Goal: Task Accomplishment & Management: Complete application form

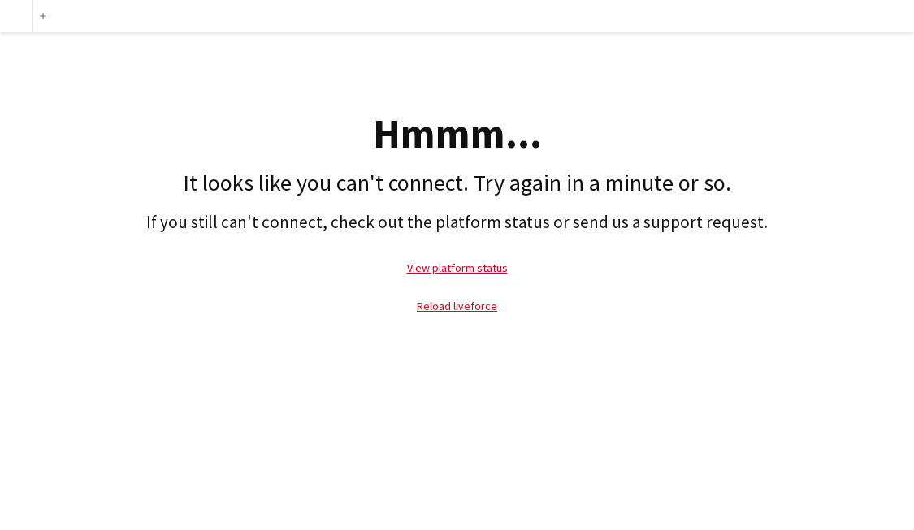
click at [316, 132] on div "Hmmm..." at bounding box center [456, 134] width 897 height 41
drag, startPoint x: 0, startPoint y: 0, endPoint x: 317, endPoint y: 126, distance: 340.8
click at [317, 126] on div "Hmmm..." at bounding box center [456, 134] width 897 height 41
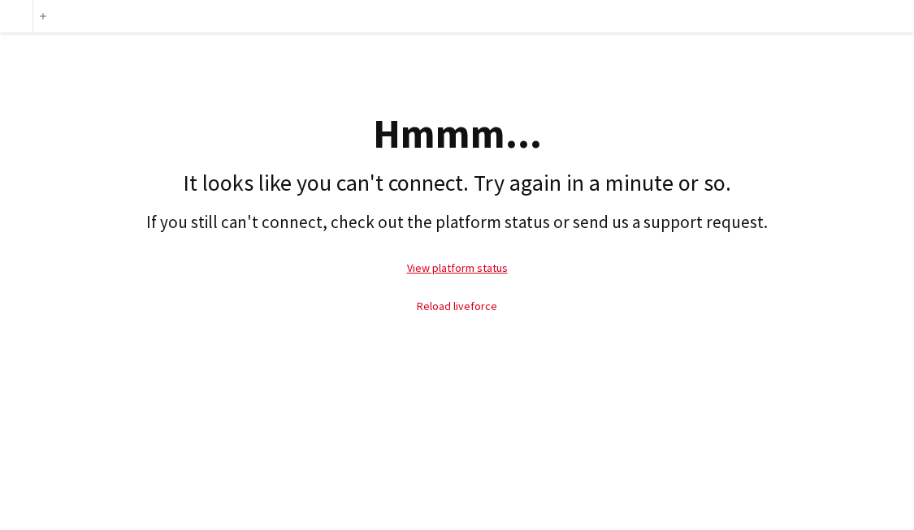
click at [475, 304] on link "Reload liveforce" at bounding box center [457, 306] width 80 height 15
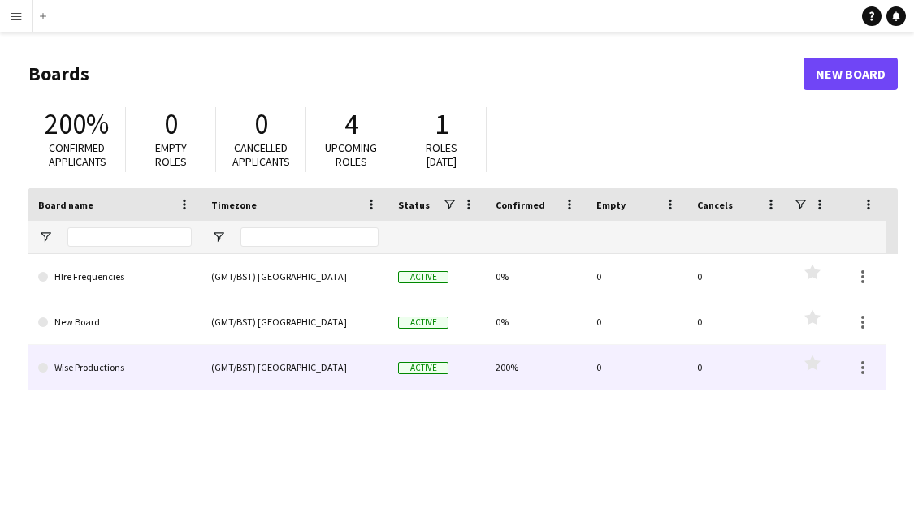
click at [101, 370] on link "Wise Productions" at bounding box center [114, 367] width 153 height 45
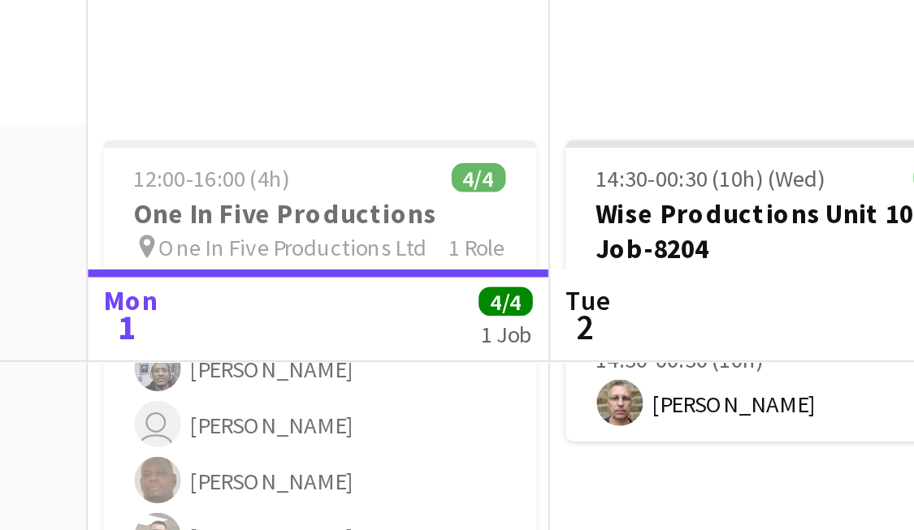
scroll to position [0, 392]
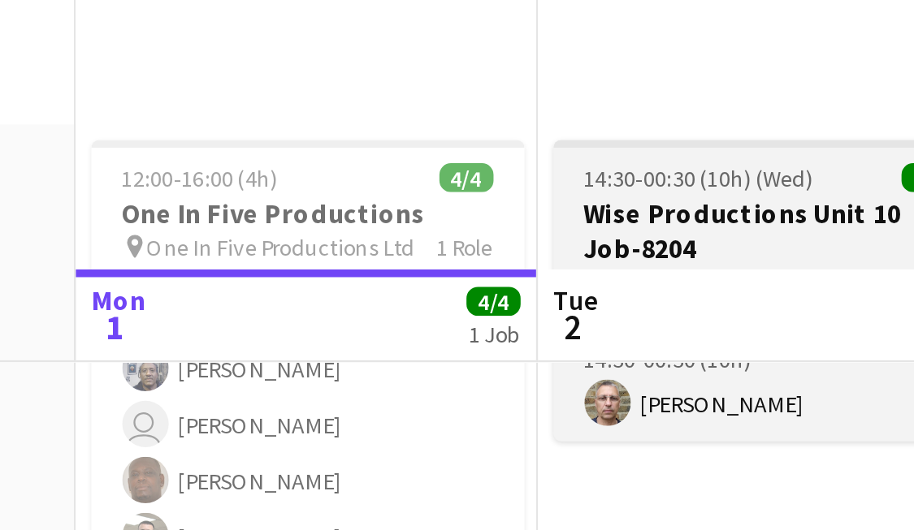
click at [404, 198] on span "14:30-00:30 (10h) (Wed)" at bounding box center [452, 204] width 97 height 12
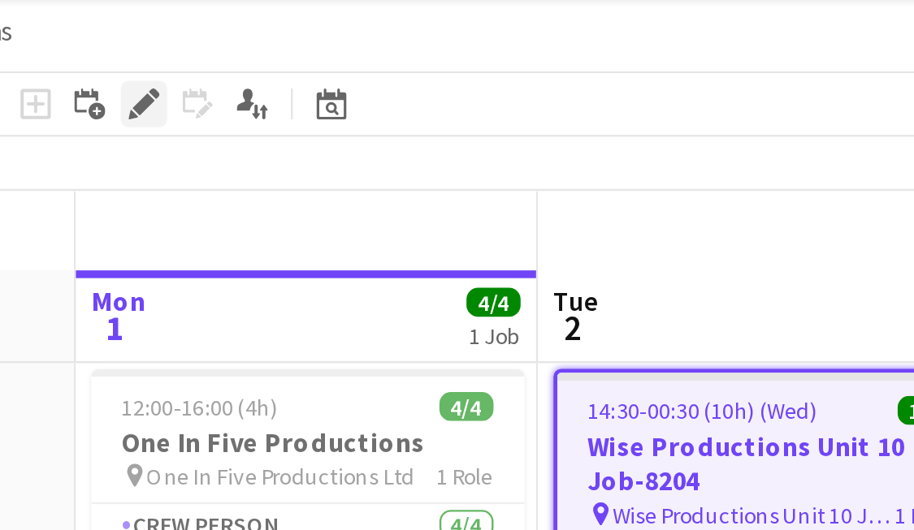
click at [214, 73] on icon at bounding box center [218, 77] width 9 height 9
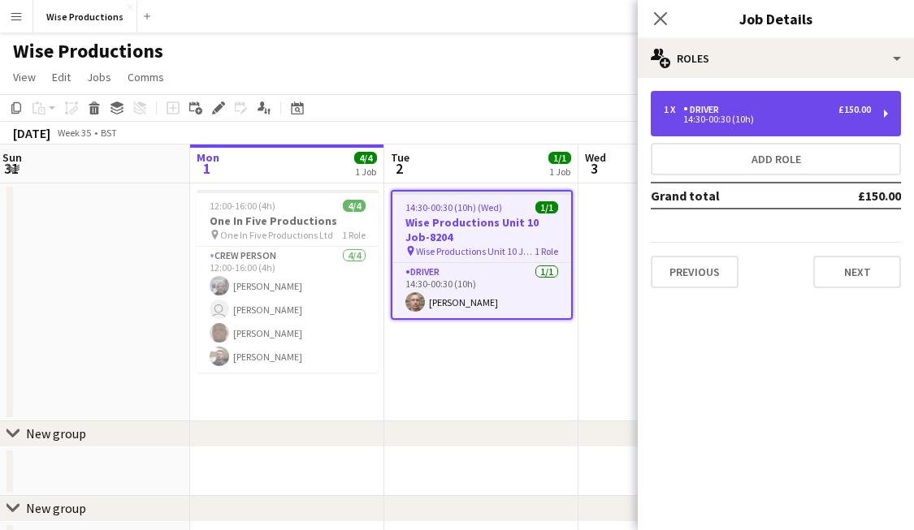
click at [762, 120] on div "14:30-00:30 (10h)" at bounding box center [766, 119] width 207 height 8
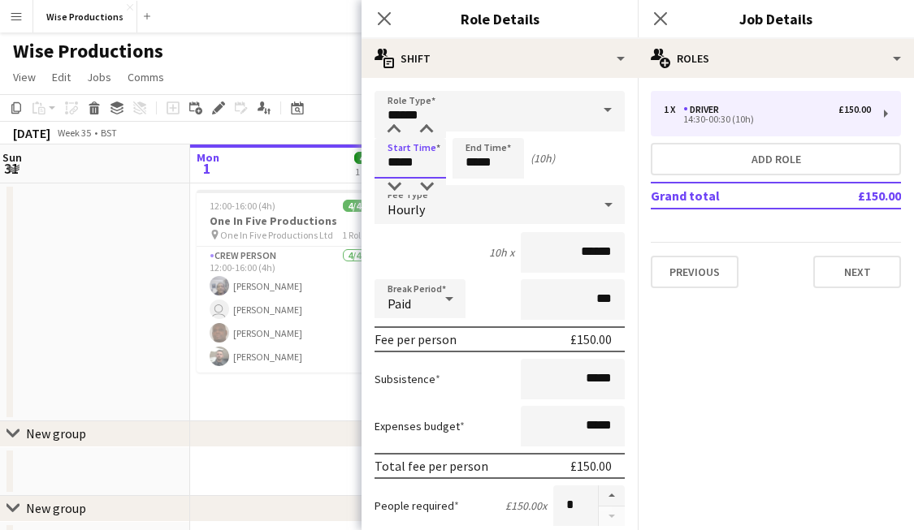
click at [394, 169] on input "*****" at bounding box center [409, 158] width 71 height 41
click at [397, 184] on div at bounding box center [394, 187] width 32 height 16
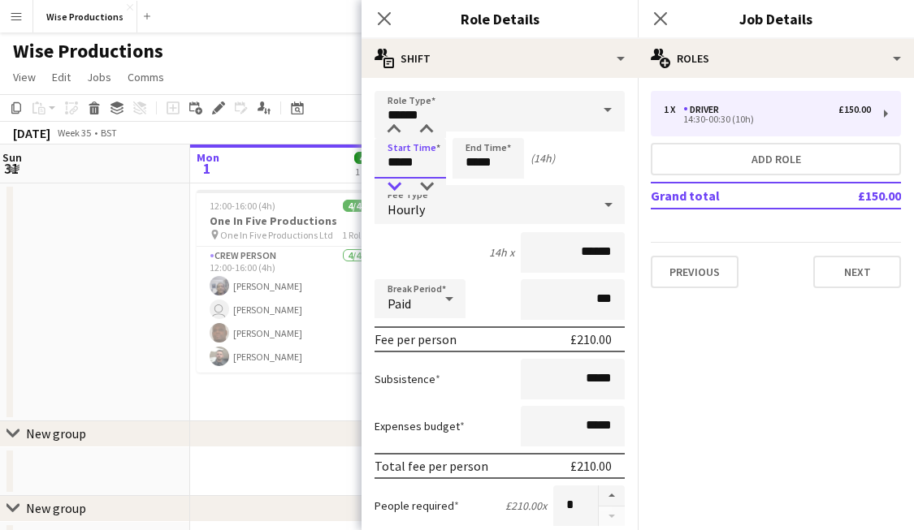
click at [397, 184] on div at bounding box center [394, 187] width 32 height 16
click at [424, 179] on div at bounding box center [426, 187] width 32 height 16
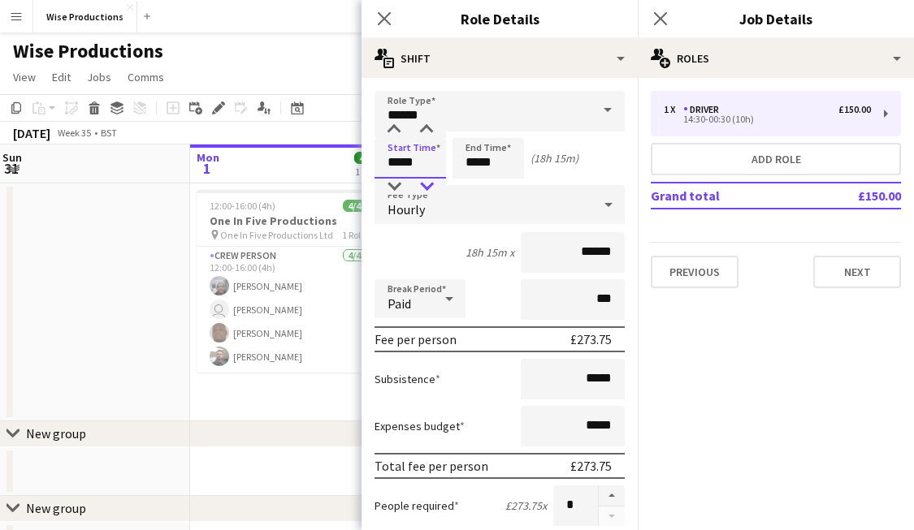
type input "*****"
click at [424, 179] on div at bounding box center [426, 187] width 32 height 16
click at [494, 162] on input "*****" at bounding box center [487, 158] width 71 height 41
click at [500, 188] on div at bounding box center [504, 187] width 32 height 16
type input "*****"
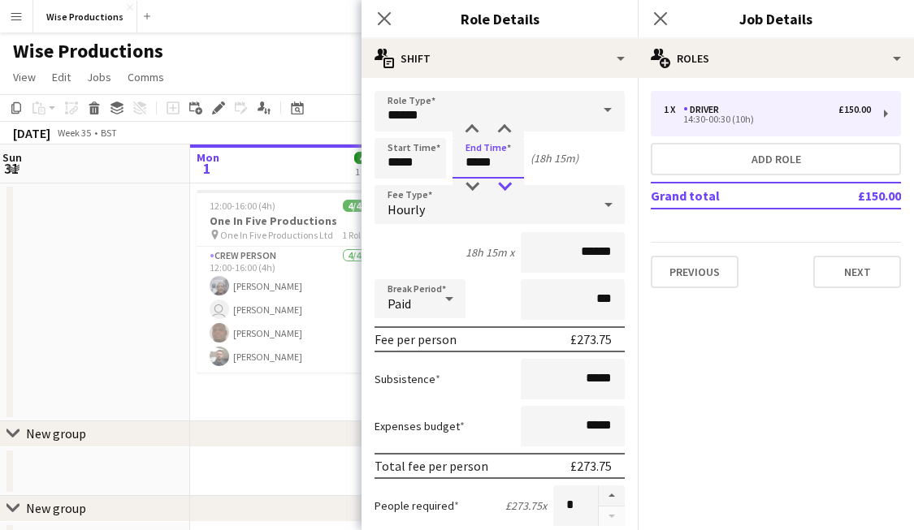
click at [499, 189] on div at bounding box center [504, 187] width 32 height 16
click at [856, 267] on button "Next" at bounding box center [857, 272] width 88 height 32
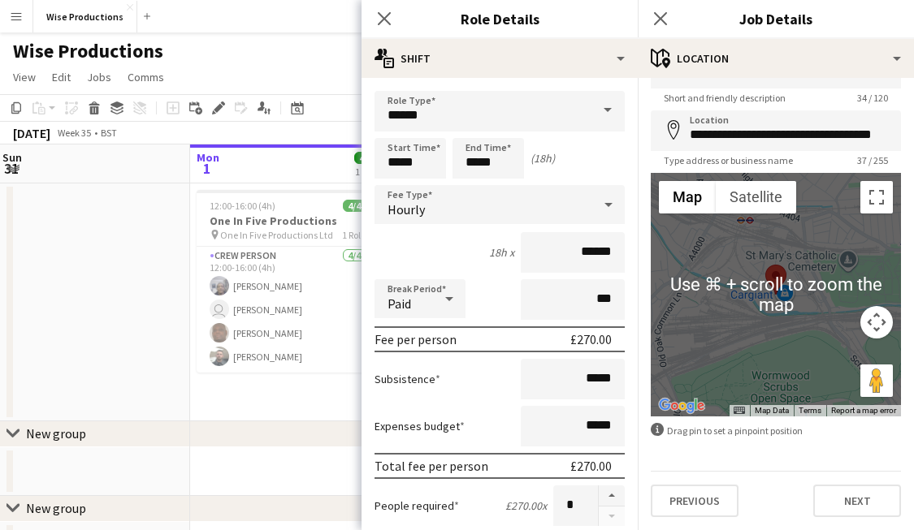
scroll to position [43, 0]
click at [878, 500] on button "Next" at bounding box center [857, 501] width 88 height 32
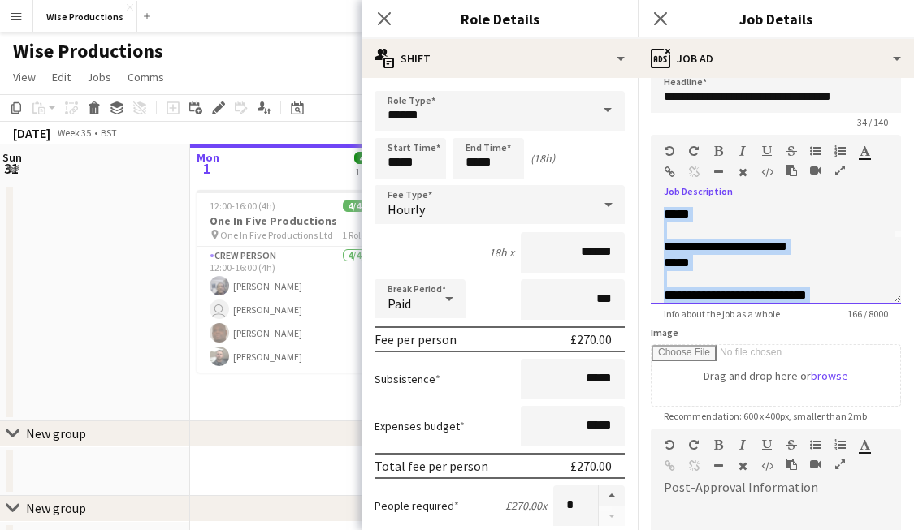
scroll to position [0, 0]
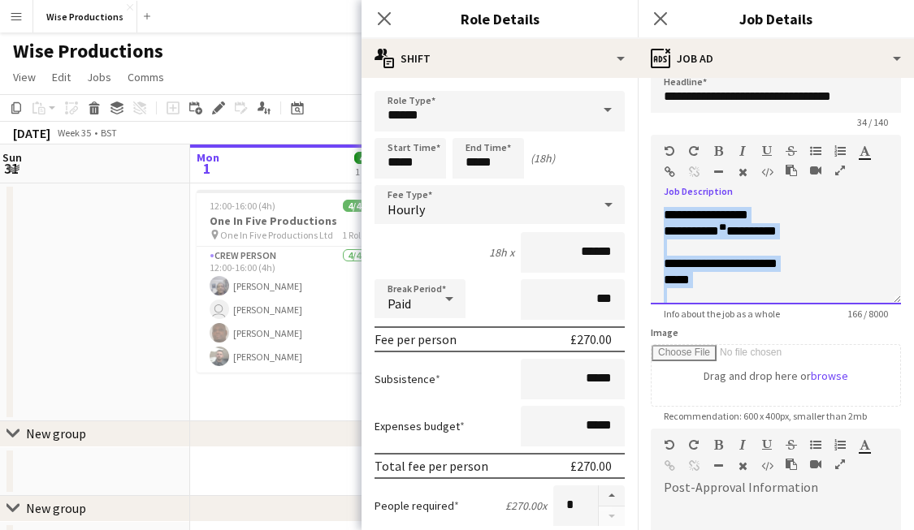
drag, startPoint x: 733, startPoint y: 281, endPoint x: 642, endPoint y: 144, distance: 165.1
click at [642, 144] on form "**********" at bounding box center [776, 421] width 276 height 699
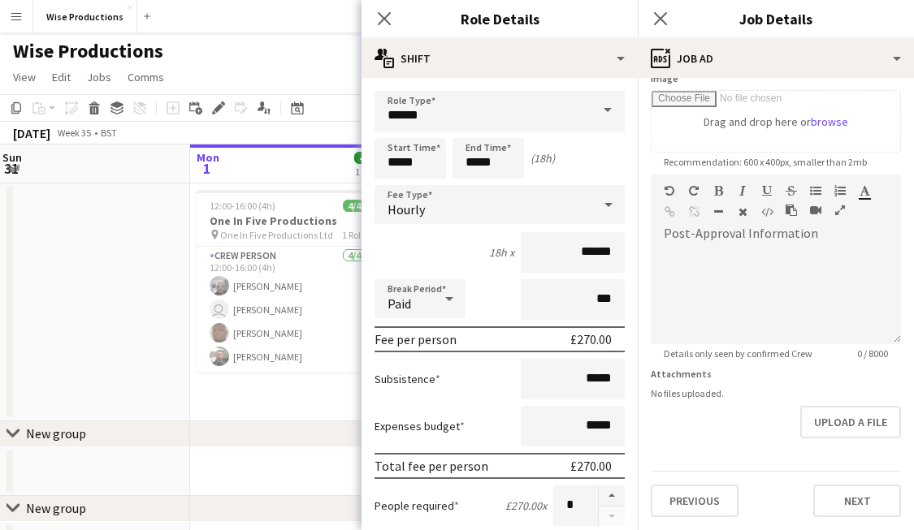
scroll to position [273, 0]
click at [724, 324] on div at bounding box center [775, 295] width 250 height 97
paste div
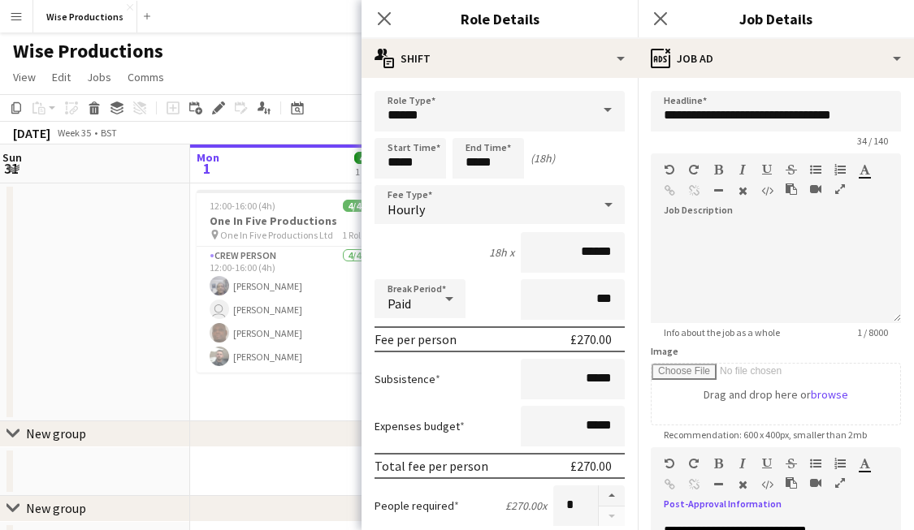
scroll to position [0, 0]
click at [712, 236] on div at bounding box center [775, 234] width 224 height 16
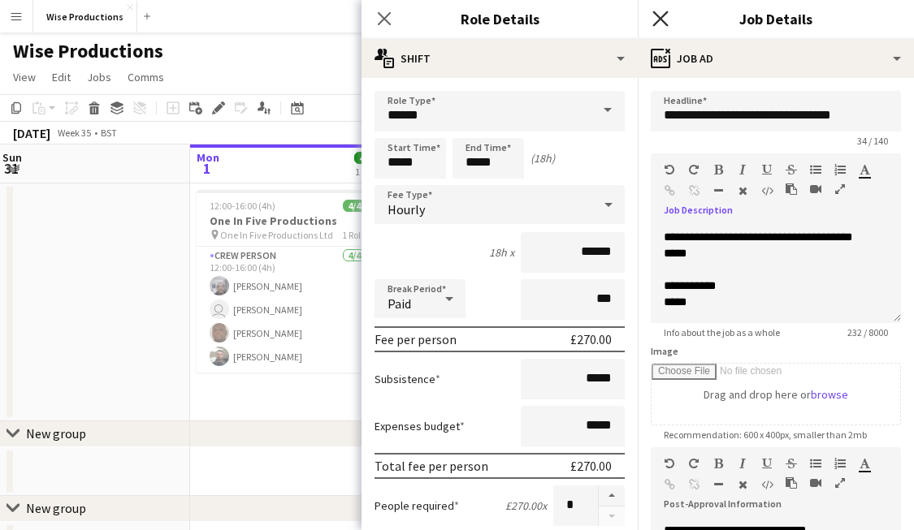
click at [661, 19] on icon at bounding box center [659, 18] width 15 height 15
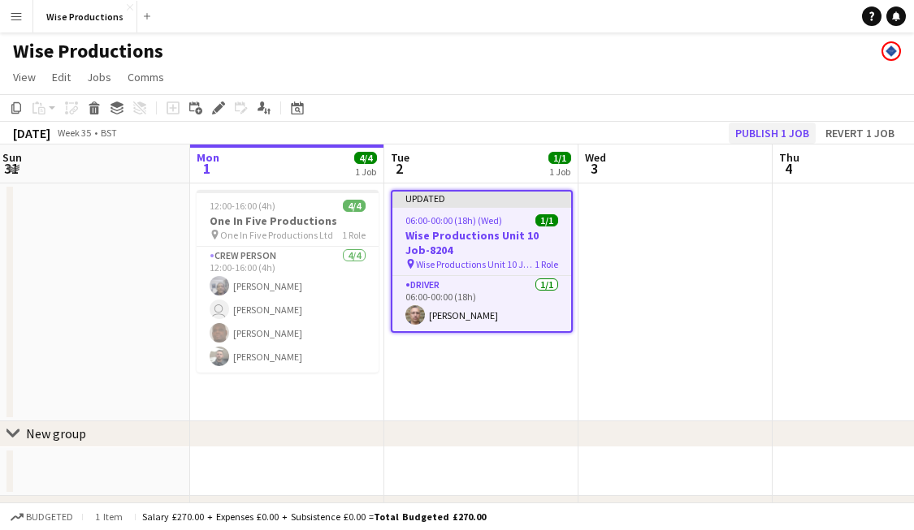
click at [784, 126] on button "Publish 1 job" at bounding box center [771, 133] width 87 height 21
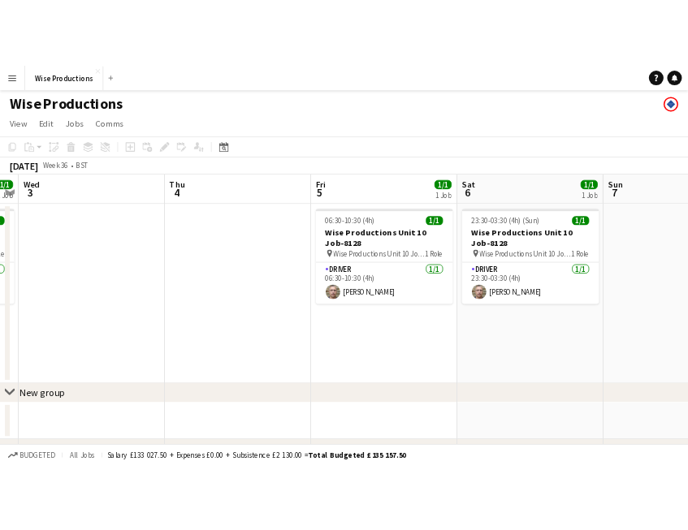
scroll to position [0, 362]
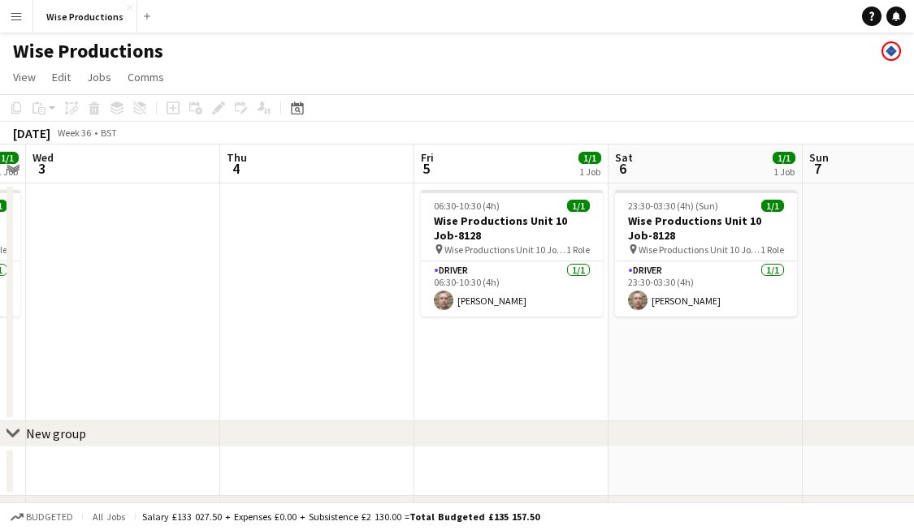
click at [725, 384] on app-date-cell "23:30-03:30 (4h) (Sun) 1/1 Wise Productions Unit 10 Job-8128 pin Wise Productio…" at bounding box center [705, 303] width 194 height 238
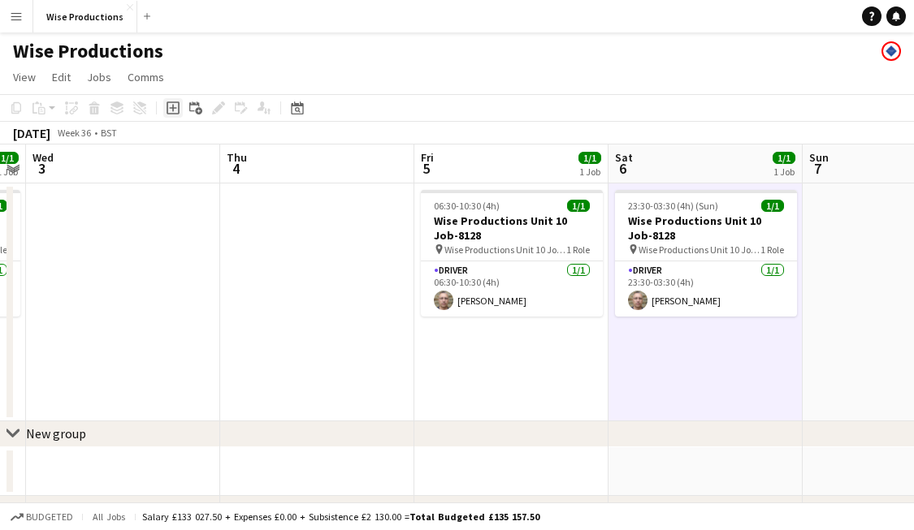
click at [172, 108] on icon at bounding box center [172, 108] width 7 height 7
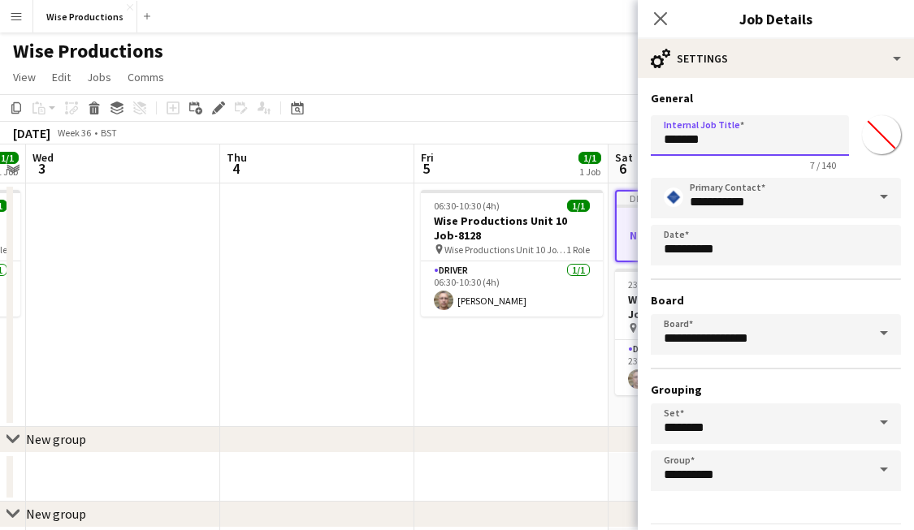
drag, startPoint x: 733, startPoint y: 140, endPoint x: 629, endPoint y: 140, distance: 104.8
click at [629, 140] on body "Menu Boards Boards Boards All jobs Status Workforce Workforce My Workforce Recr…" at bounding box center [457, 302] width 914 height 604
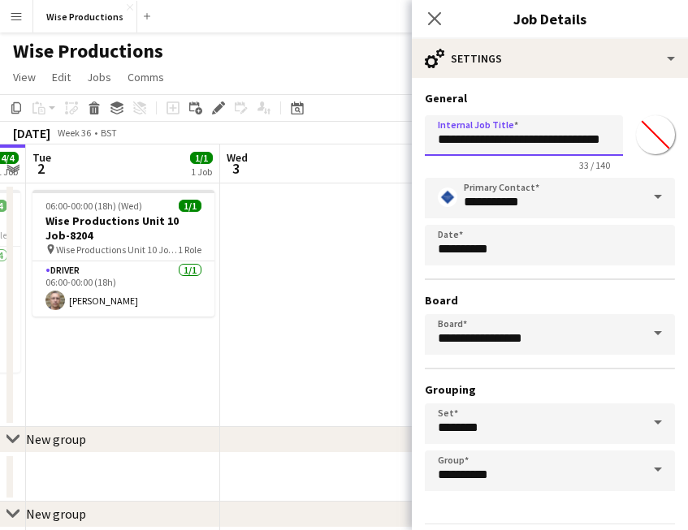
drag, startPoint x: 620, startPoint y: 137, endPoint x: 491, endPoint y: 202, distance: 143.8
click at [488, 199] on form "**********" at bounding box center [550, 330] width 276 height 479
drag, startPoint x: 621, startPoint y: 142, endPoint x: 357, endPoint y: 140, distance: 263.9
click at [357, 140] on body "Menu Boards Boards Boards All jobs Status Workforce Workforce My Workforce Recr…" at bounding box center [344, 302] width 688 height 604
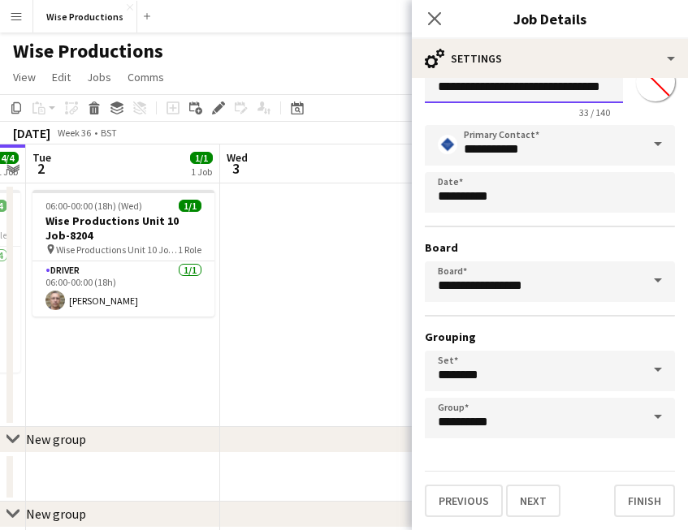
scroll to position [53, 0]
type input "**********"
click at [468, 503] on button "Previous" at bounding box center [464, 501] width 78 height 32
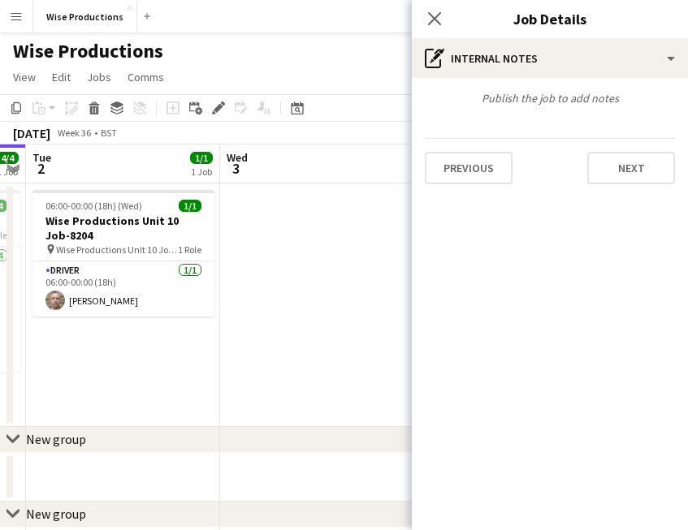
scroll to position [0, 0]
click at [496, 171] on button "Previous" at bounding box center [469, 168] width 88 height 32
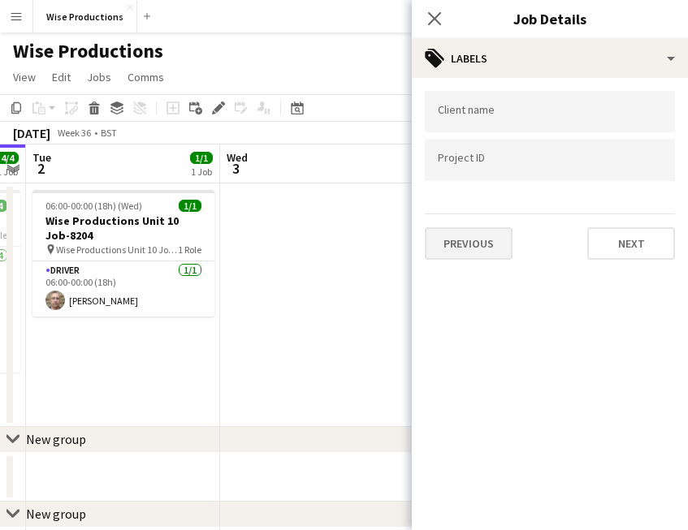
click at [478, 251] on button "Previous" at bounding box center [469, 243] width 88 height 32
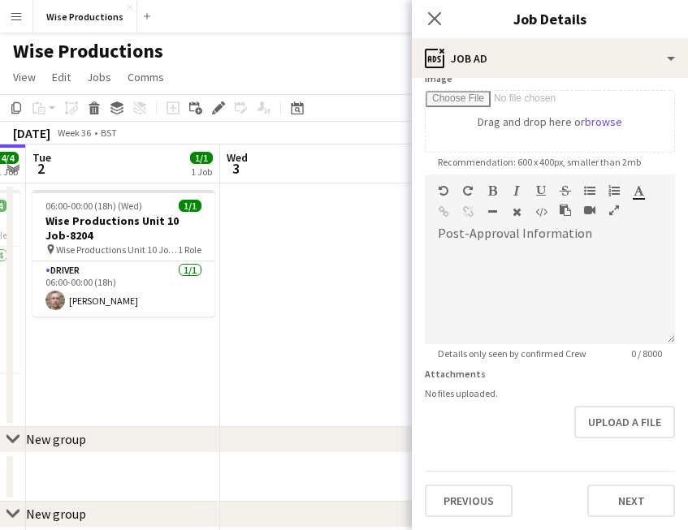
scroll to position [273, 0]
click at [466, 501] on button "Previous" at bounding box center [469, 501] width 88 height 32
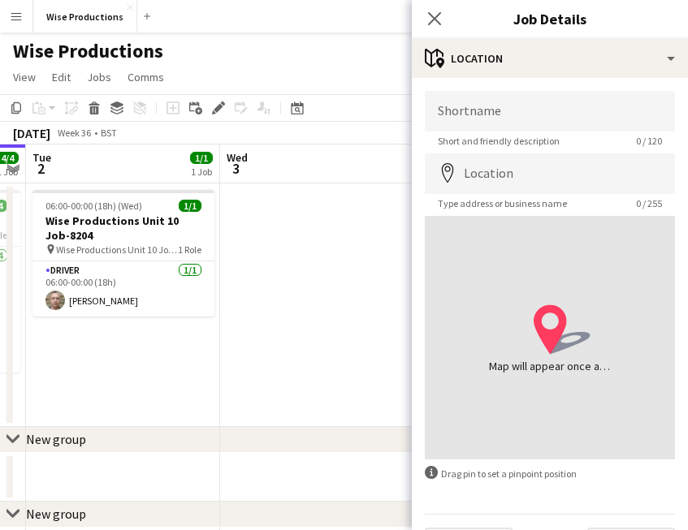
scroll to position [0, 0]
paste input "**********"
type input "**********"
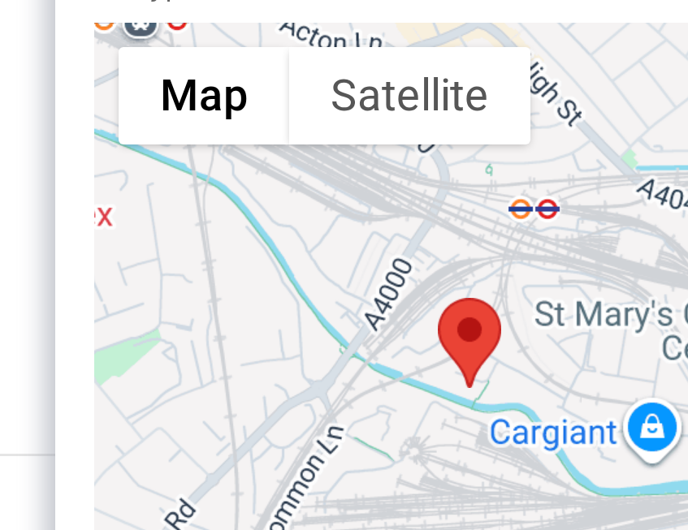
click at [425, 216] on div at bounding box center [550, 338] width 250 height 244
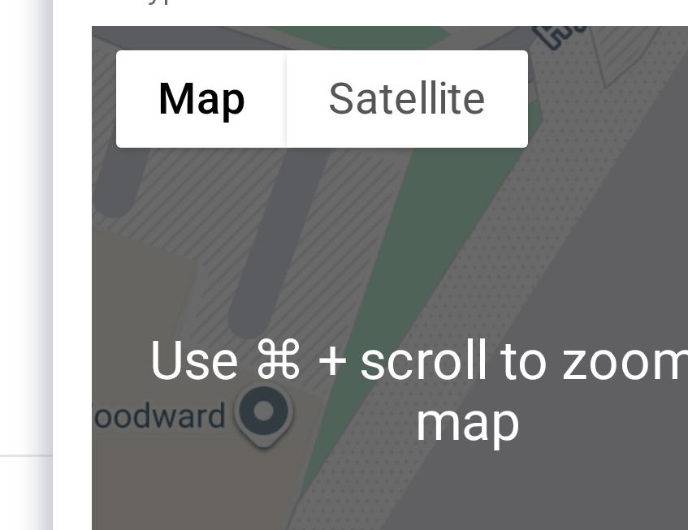
click at [425, 216] on div at bounding box center [550, 338] width 250 height 244
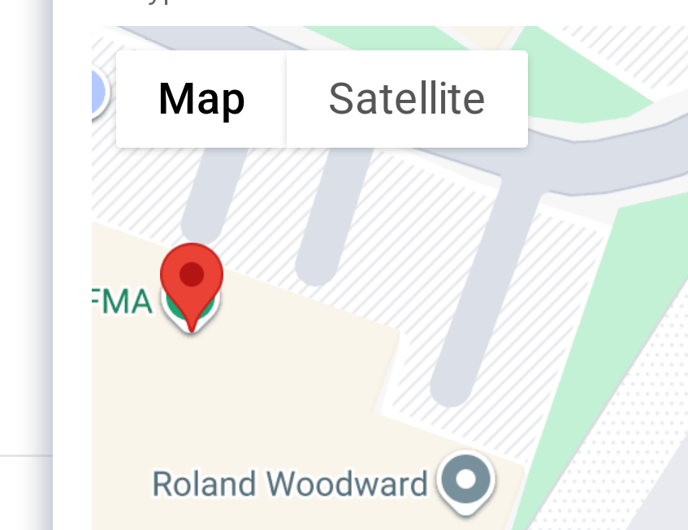
drag, startPoint x: 120, startPoint y: 103, endPoint x: 192, endPoint y: 129, distance: 76.8
click at [425, 216] on div at bounding box center [550, 338] width 250 height 244
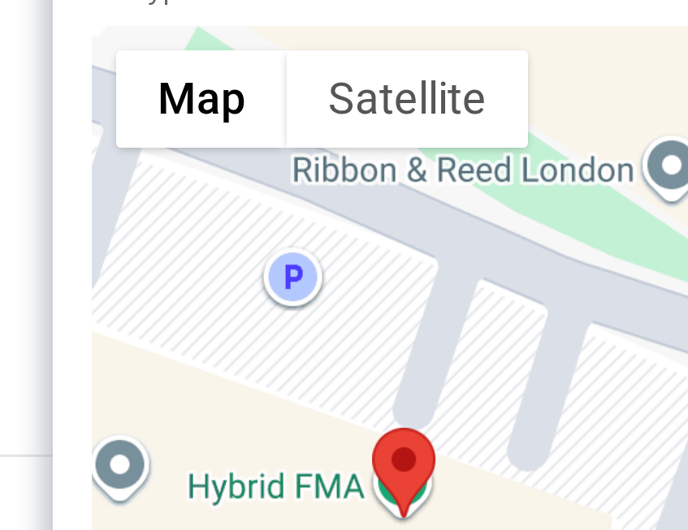
drag, startPoint x: 118, startPoint y: 88, endPoint x: 188, endPoint y: 146, distance: 91.1
click at [425, 216] on div at bounding box center [550, 338] width 250 height 244
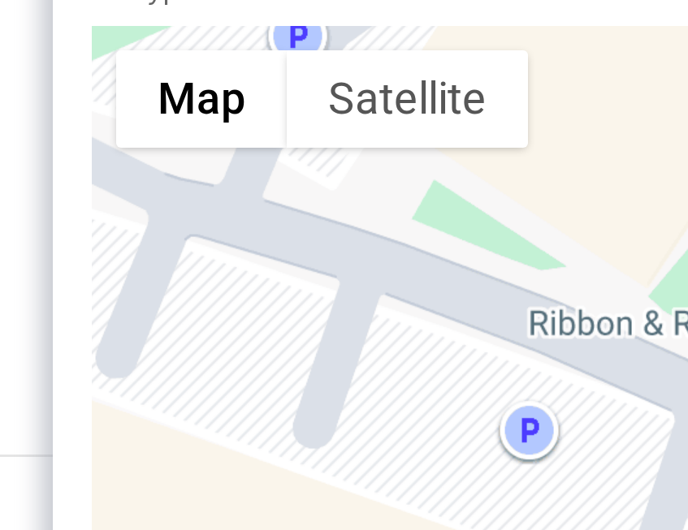
drag, startPoint x: 132, startPoint y: 106, endPoint x: 205, endPoint y: 158, distance: 89.2
click at [425, 216] on div at bounding box center [550, 338] width 250 height 244
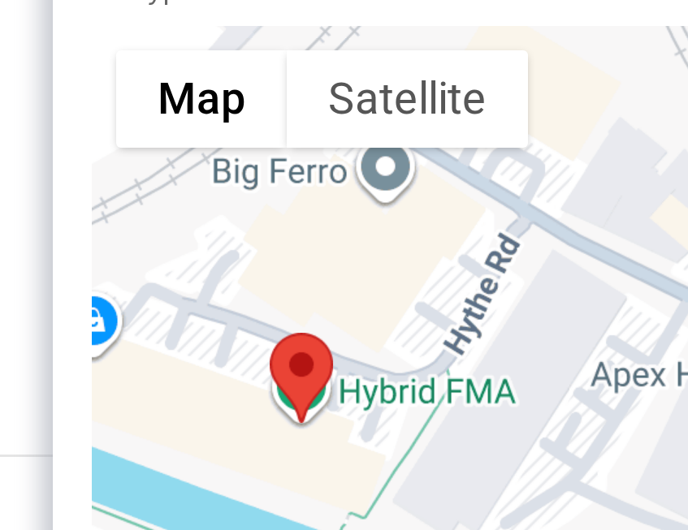
drag, startPoint x: 207, startPoint y: 142, endPoint x: 102, endPoint y: 127, distance: 105.9
click at [484, 318] on div at bounding box center [494, 333] width 21 height 30
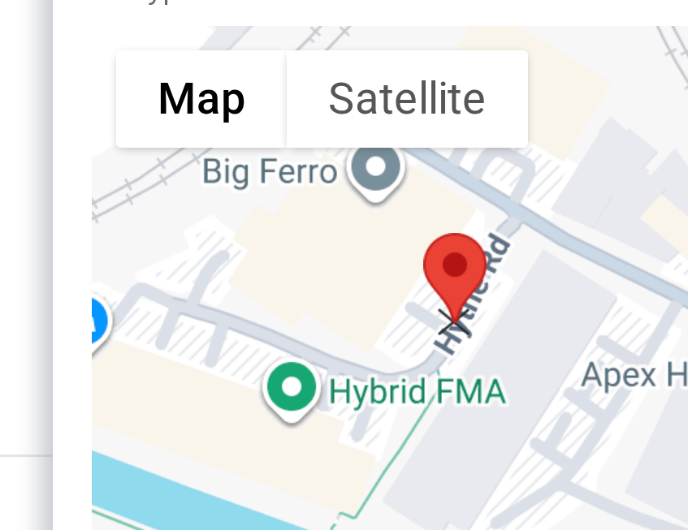
drag, startPoint x: 96, startPoint y: 124, endPoint x: 152, endPoint y: 91, distance: 65.2
click at [535, 285] on area at bounding box center [535, 285] width 0 height 0
type input "**********"
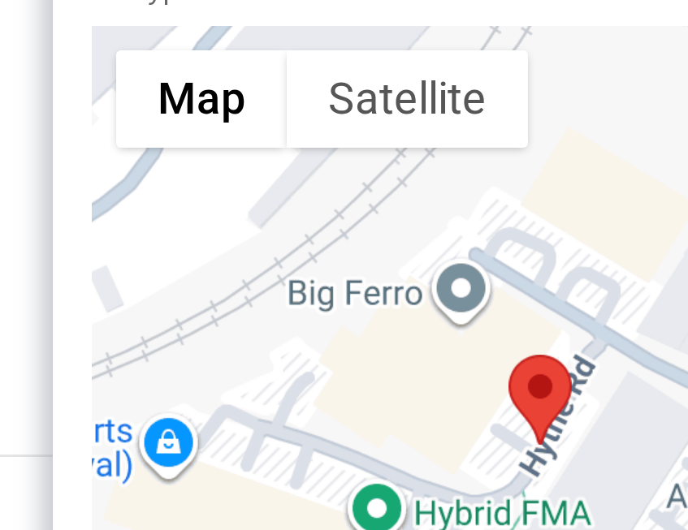
drag, startPoint x: 127, startPoint y: 82, endPoint x: 155, endPoint y: 122, distance: 48.9
click at [425, 216] on div at bounding box center [550, 338] width 250 height 244
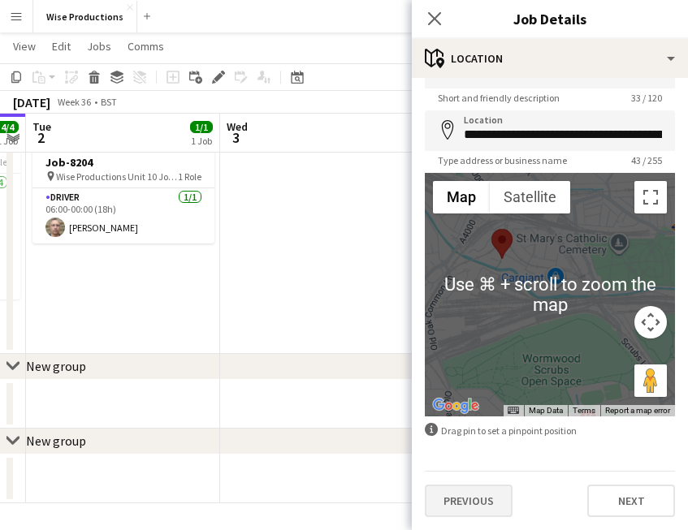
scroll to position [43, 0]
click at [492, 502] on button "Previous" at bounding box center [469, 501] width 88 height 32
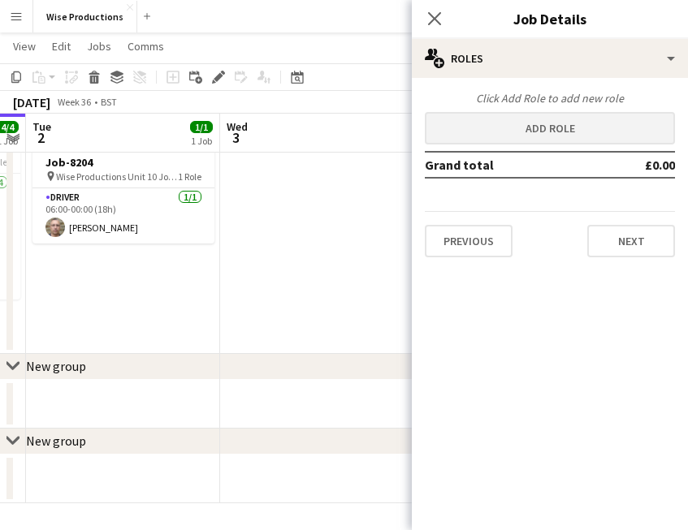
click at [543, 123] on button "Add role" at bounding box center [550, 128] width 250 height 32
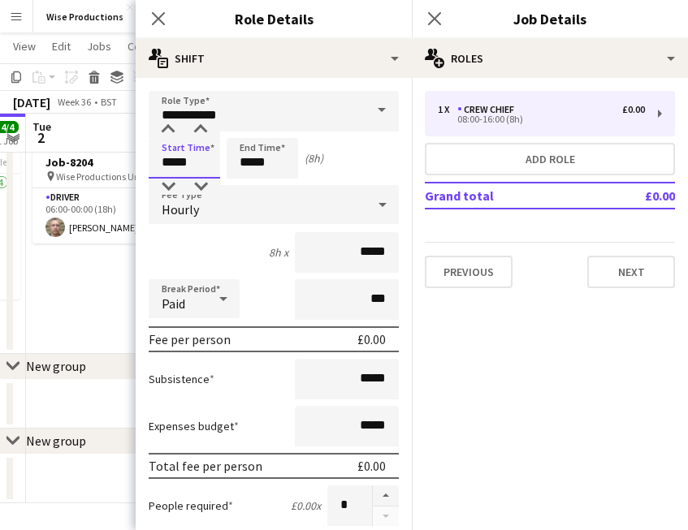
click at [175, 171] on input "*****" at bounding box center [184, 158] width 71 height 41
click at [171, 192] on div at bounding box center [168, 187] width 32 height 16
type input "*****"
click at [171, 192] on div at bounding box center [168, 187] width 32 height 16
click at [192, 112] on input "**********" at bounding box center [274, 111] width 250 height 41
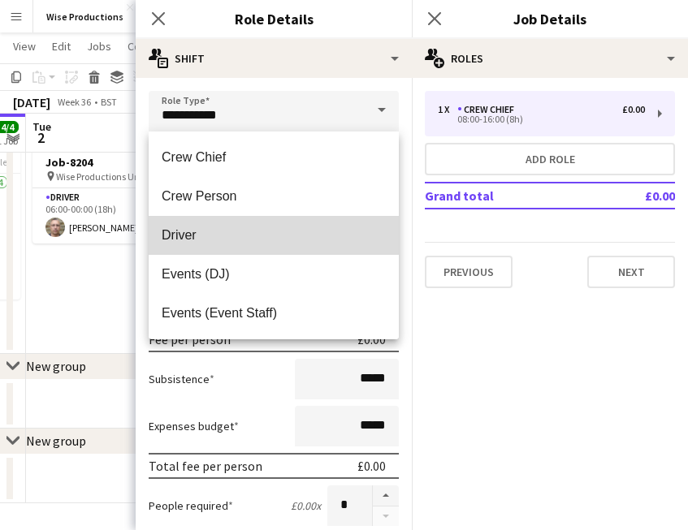
click at [179, 217] on mat-option "Driver" at bounding box center [274, 235] width 250 height 39
type input "******"
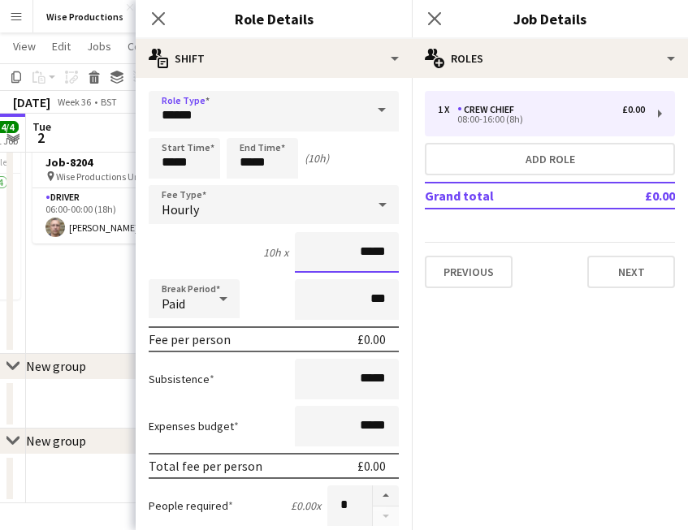
click at [389, 253] on input "*****" at bounding box center [347, 252] width 104 height 41
type input "**"
type input "******"
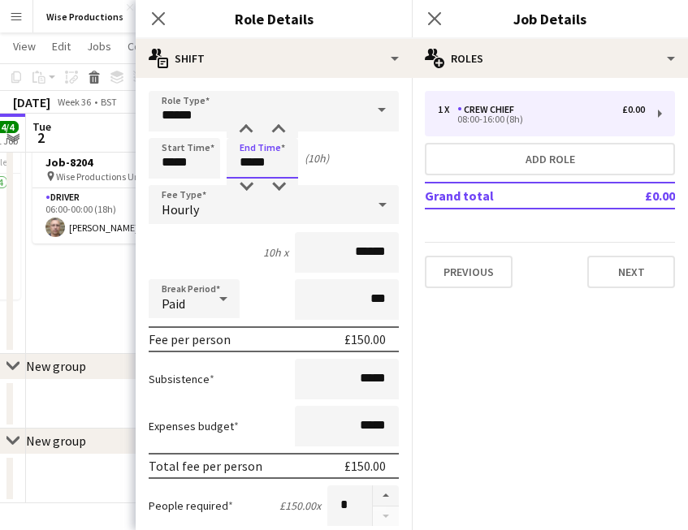
click at [250, 176] on input "*****" at bounding box center [262, 158] width 71 height 41
click at [248, 123] on div at bounding box center [246, 130] width 32 height 16
type input "*****"
click at [248, 123] on div at bounding box center [246, 130] width 32 height 16
click at [627, 264] on button "Next" at bounding box center [631, 272] width 88 height 32
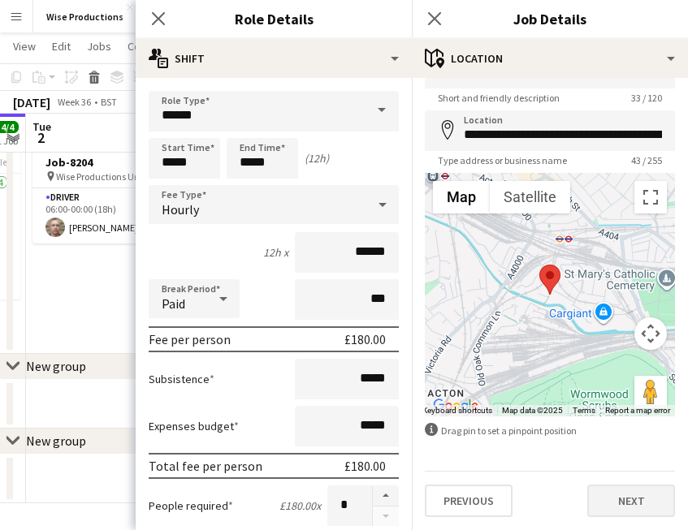
scroll to position [43, 0]
click at [629, 498] on button "Next" at bounding box center [631, 501] width 88 height 32
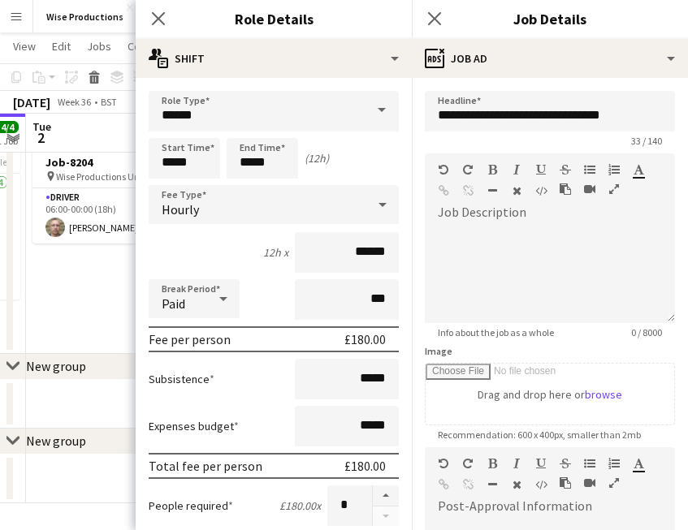
scroll to position [0, 0]
click at [517, 247] on div at bounding box center [550, 274] width 250 height 97
paste div
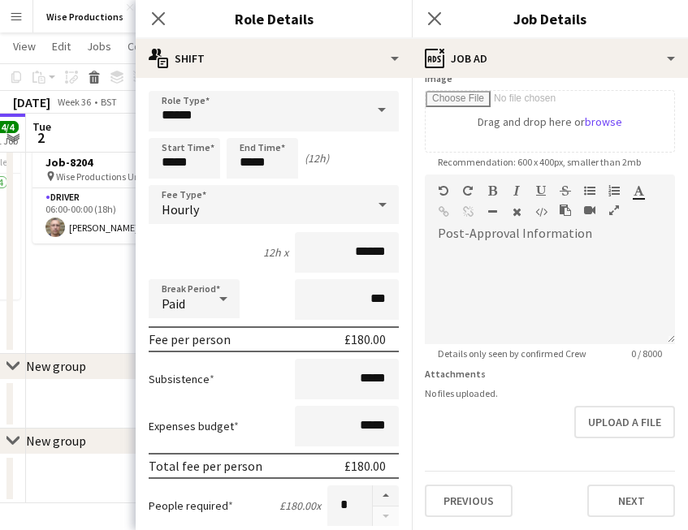
scroll to position [273, 0]
click at [627, 508] on button "Next" at bounding box center [631, 501] width 88 height 32
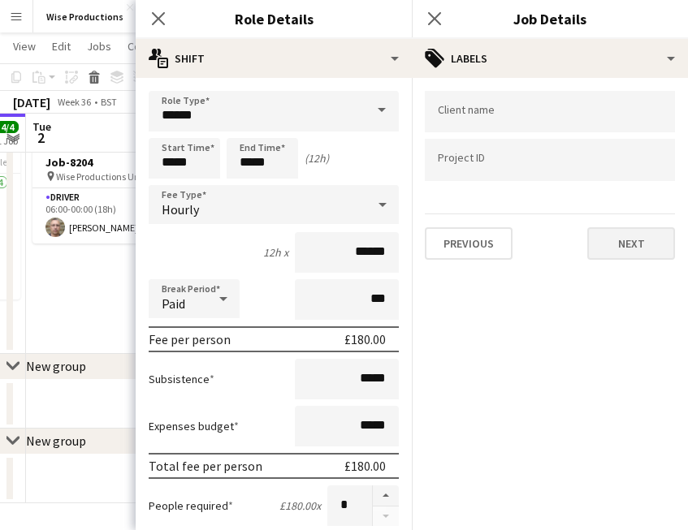
click at [627, 240] on button "Next" at bounding box center [631, 243] width 88 height 32
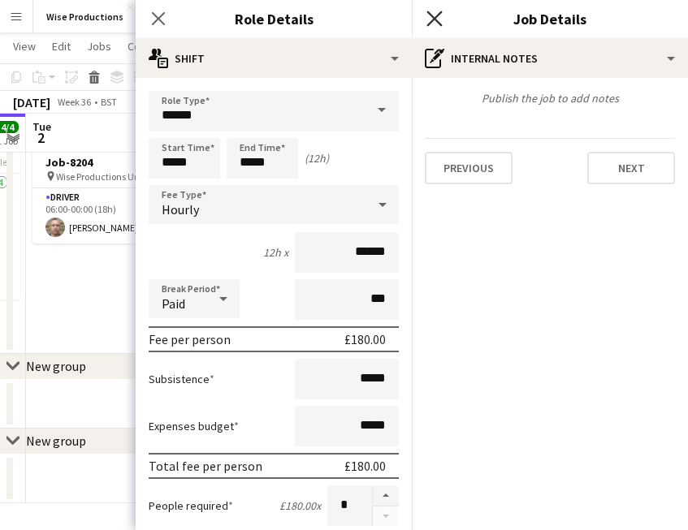
click at [433, 16] on icon at bounding box center [433, 18] width 15 height 15
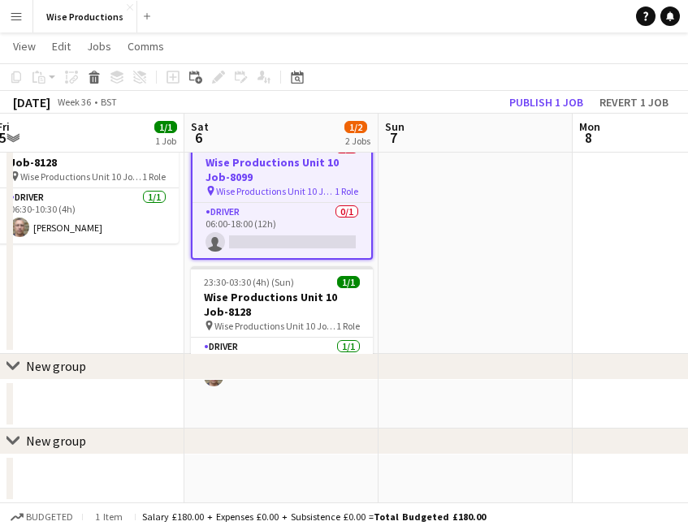
scroll to position [0, 595]
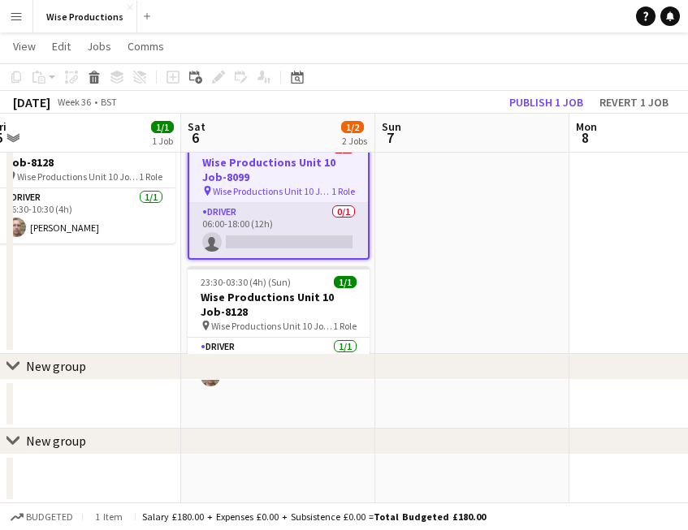
click at [282, 237] on app-card-role "Driver 0/1 06:00-18:00 (12h) single-neutral-actions" at bounding box center [278, 230] width 179 height 55
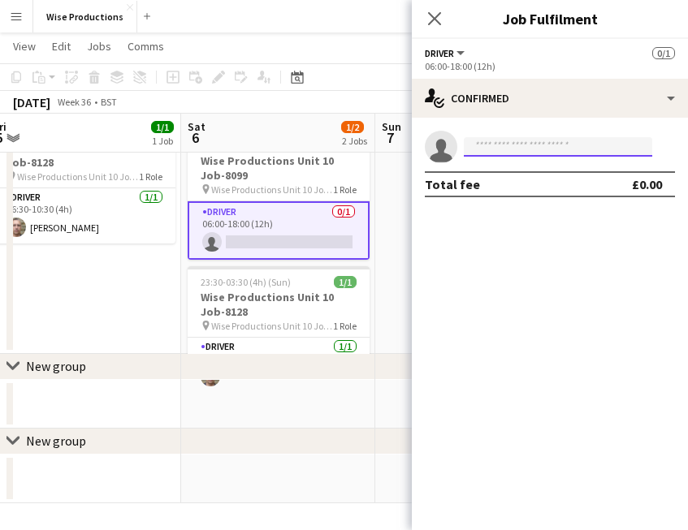
click at [542, 149] on input at bounding box center [558, 146] width 188 height 19
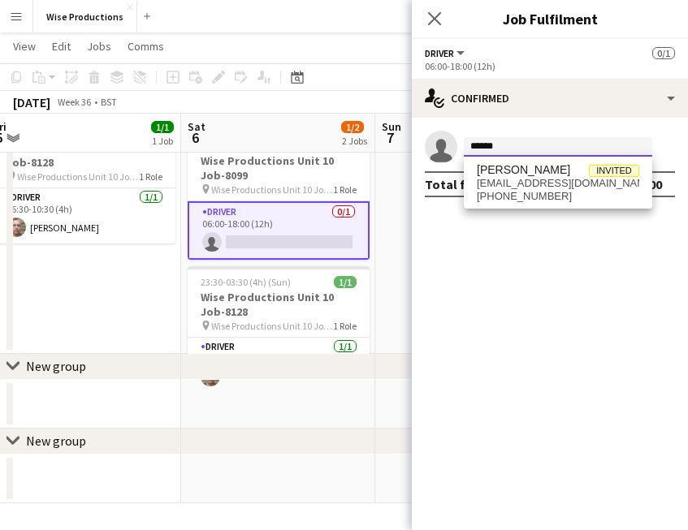
type input "******"
drag, startPoint x: 542, startPoint y: 149, endPoint x: 593, endPoint y: 185, distance: 62.9
click at [593, 185] on span "[EMAIL_ADDRESS][DOMAIN_NAME]" at bounding box center [558, 183] width 162 height 13
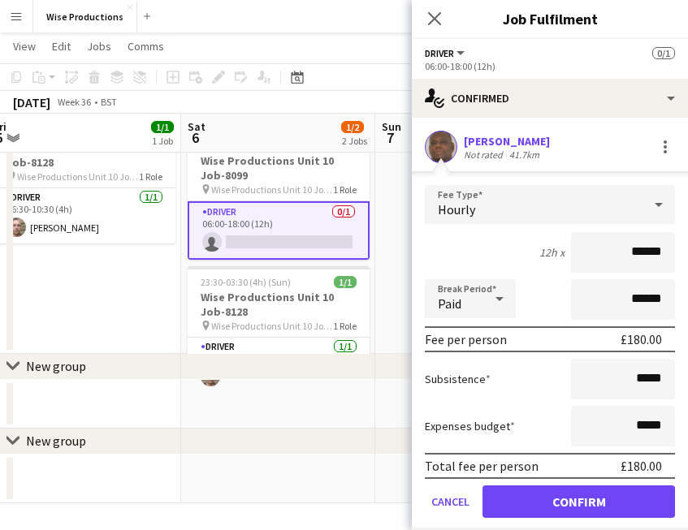
click at [559, 501] on button "Confirm" at bounding box center [578, 502] width 192 height 32
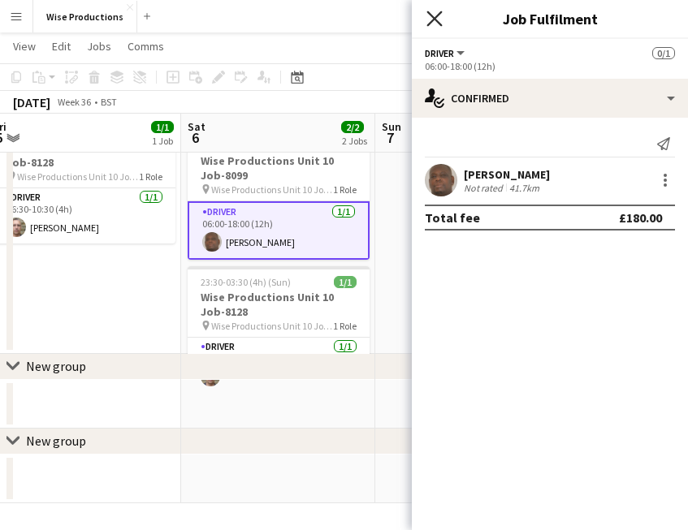
click at [433, 25] on icon "Close pop-in" at bounding box center [433, 18] width 15 height 15
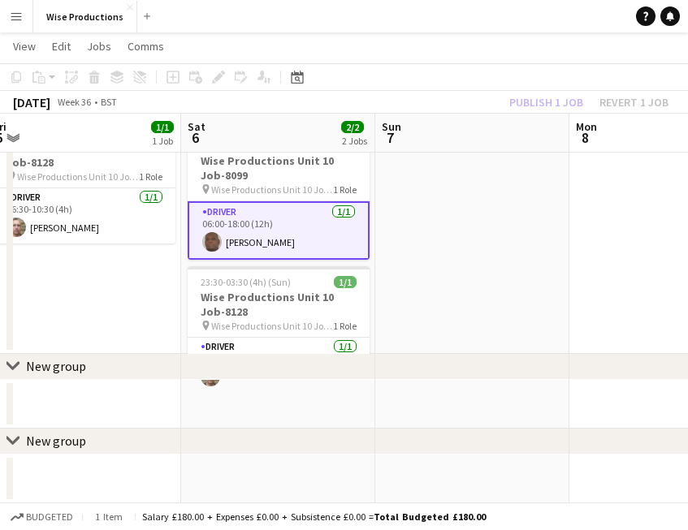
click at [527, 109] on div "Publish 1 job Revert 1 job" at bounding box center [589, 102] width 198 height 21
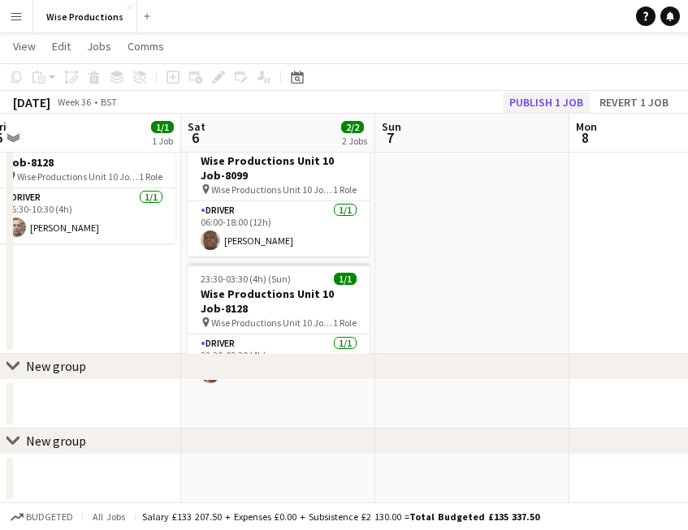
click at [527, 107] on button "Publish 1 job" at bounding box center [546, 102] width 87 height 21
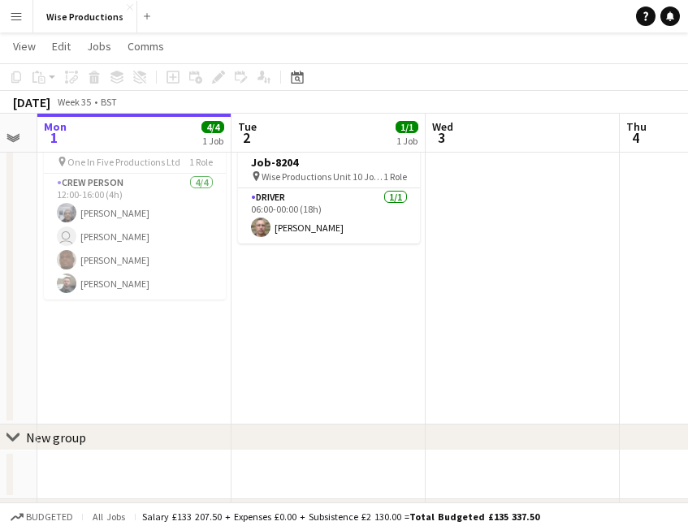
scroll to position [0, 344]
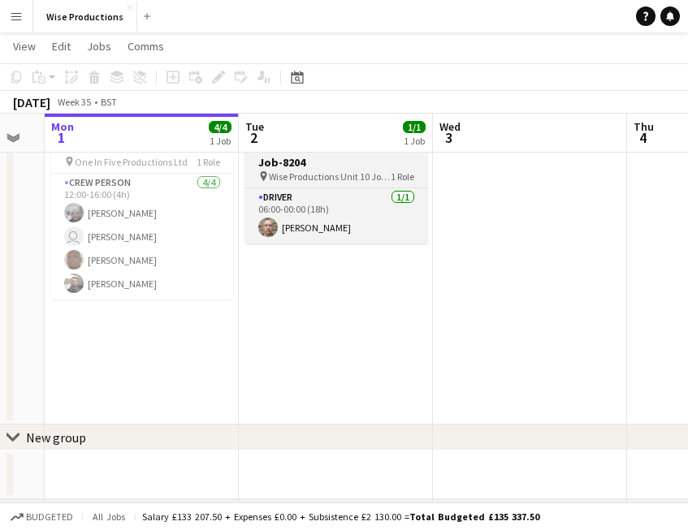
click at [281, 182] on span "Wise Productions Unit 10 Job-8204" at bounding box center [330, 177] width 122 height 12
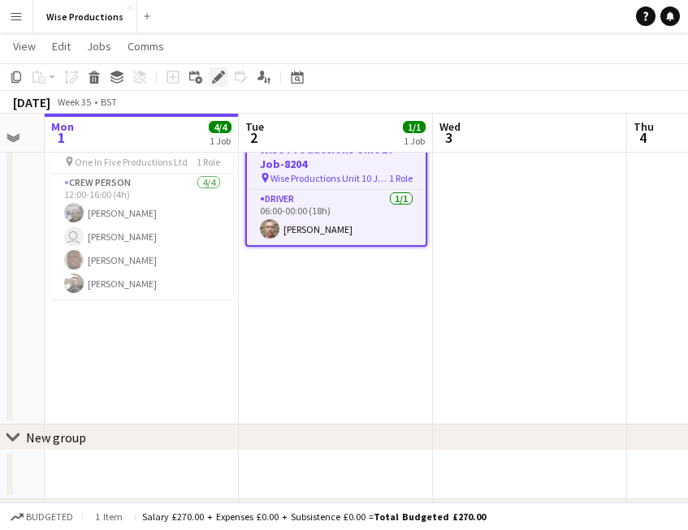
click at [218, 78] on icon at bounding box center [218, 77] width 9 height 9
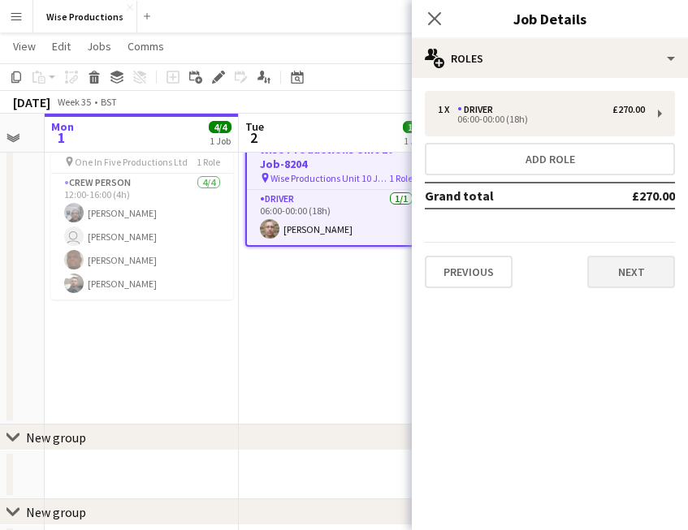
click at [610, 261] on button "Next" at bounding box center [631, 272] width 88 height 32
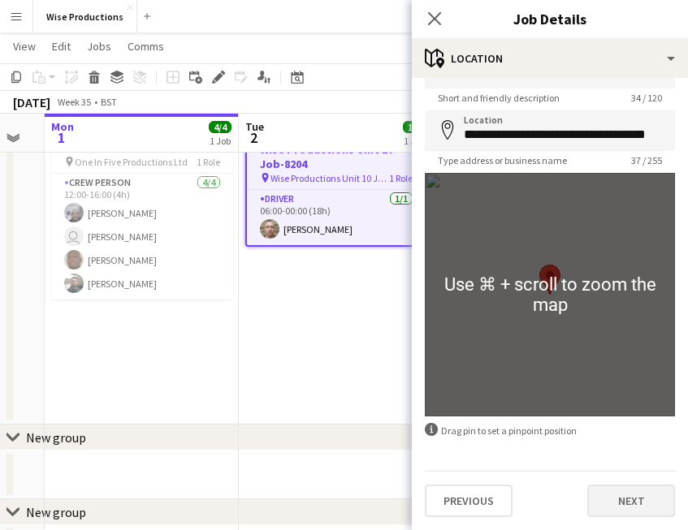
scroll to position [43, 0]
click at [640, 508] on button "Next" at bounding box center [631, 501] width 88 height 32
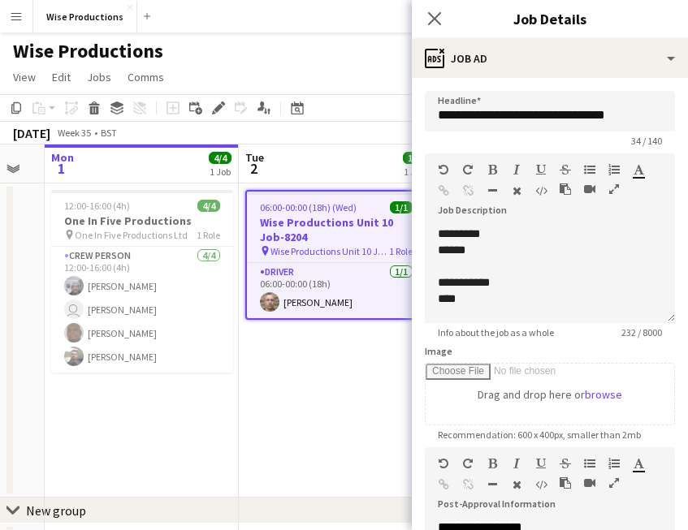
scroll to position [0, 0]
click at [518, 271] on p at bounding box center [550, 266] width 224 height 16
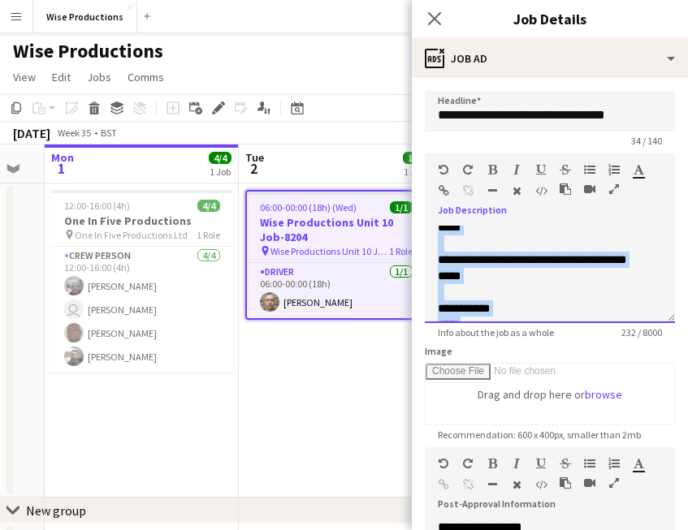
scroll to position [257, 0]
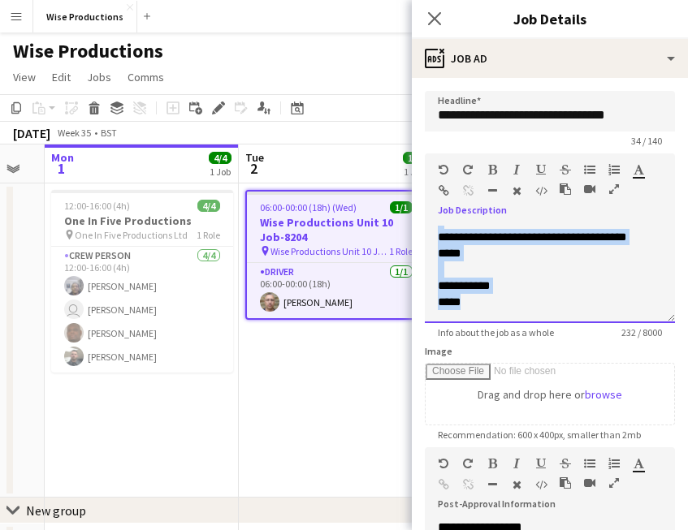
drag, startPoint x: 437, startPoint y: 231, endPoint x: 556, endPoint y: 355, distance: 171.7
click at [556, 355] on form "**********" at bounding box center [550, 440] width 276 height 699
paste div
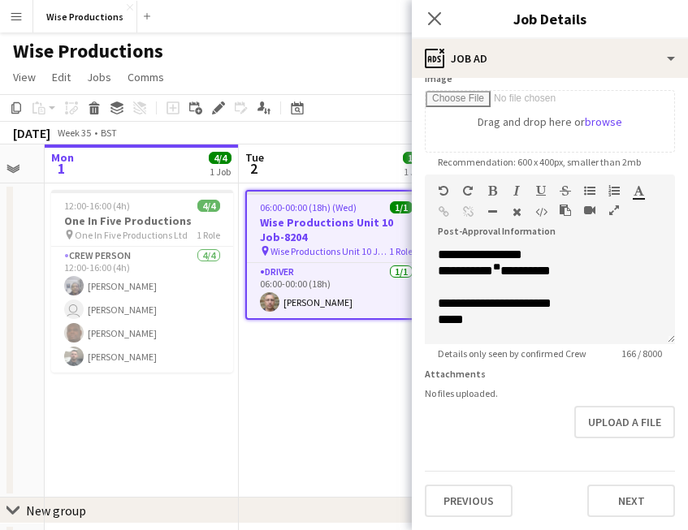
scroll to position [273, 0]
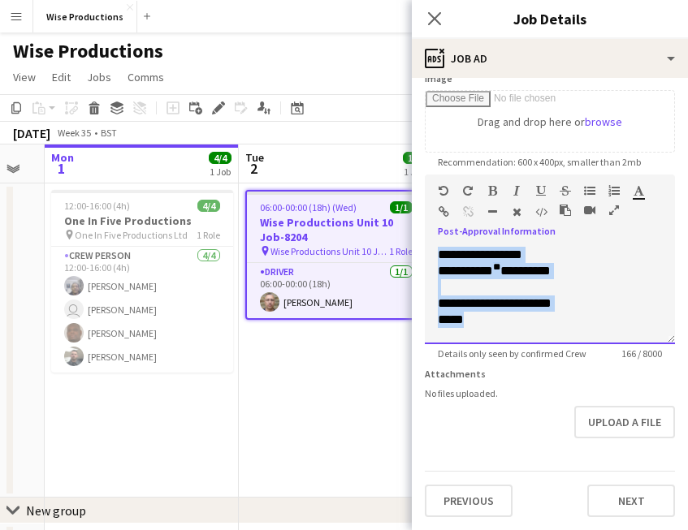
drag, startPoint x: 502, startPoint y: 323, endPoint x: 414, endPoint y: 214, distance: 140.4
click at [414, 214] on form "**********" at bounding box center [550, 167] width 276 height 699
click at [536, 309] on div "**********" at bounding box center [550, 304] width 224 height 16
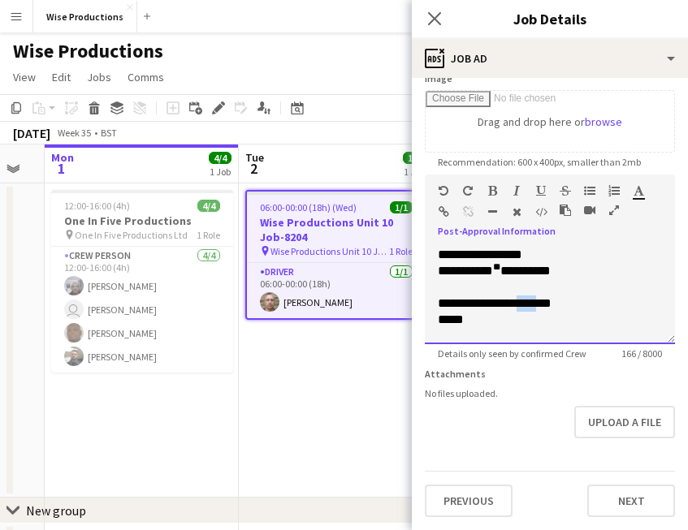
drag, startPoint x: 536, startPoint y: 309, endPoint x: 536, endPoint y: 240, distance: 69.8
click at [536, 302] on div "**********" at bounding box center [550, 304] width 224 height 16
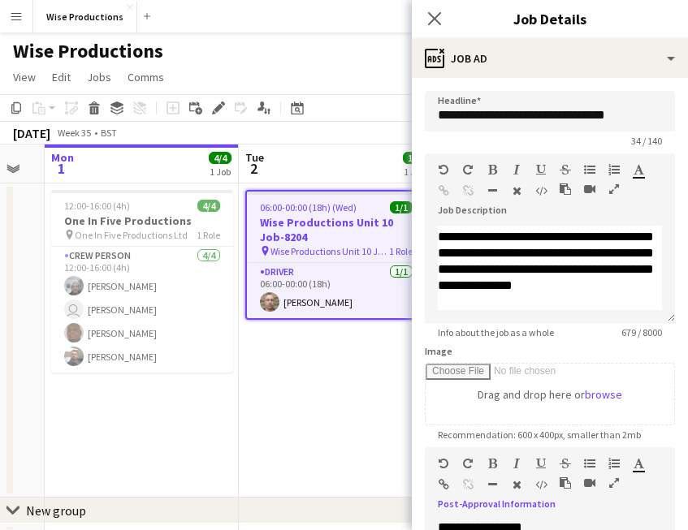
scroll to position [0, 0]
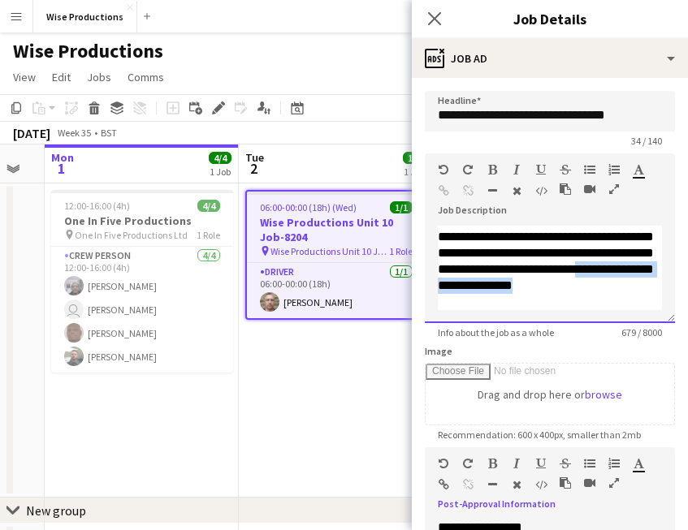
click at [531, 293] on div "**********" at bounding box center [550, 261] width 224 height 97
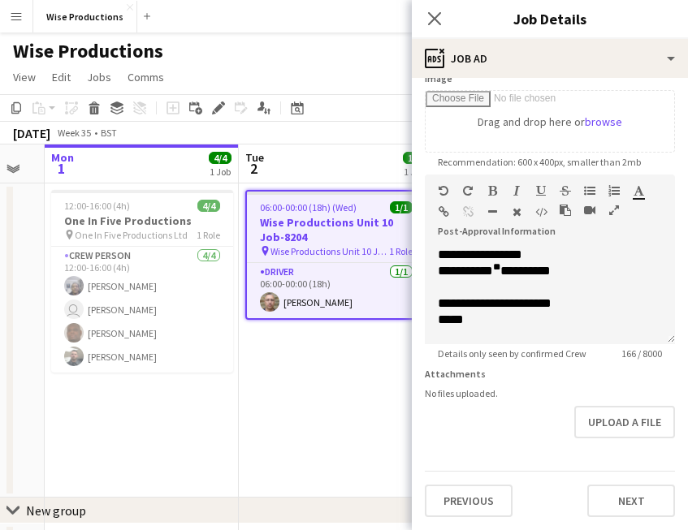
scroll to position [273, 0]
click at [513, 323] on div "*****" at bounding box center [550, 320] width 224 height 16
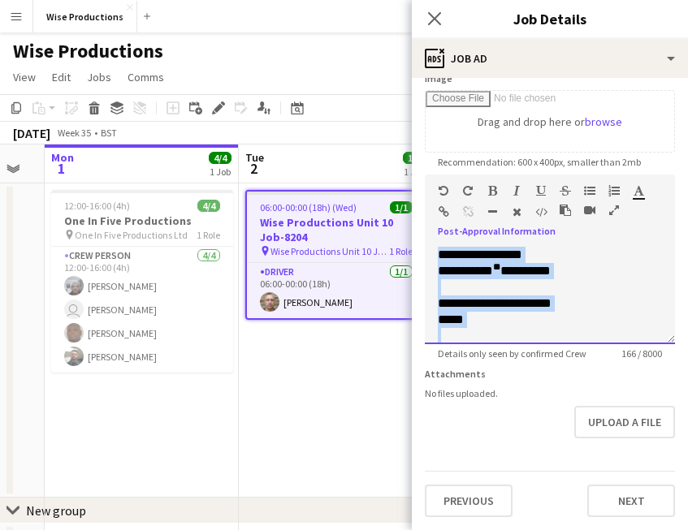
drag, startPoint x: 513, startPoint y: 323, endPoint x: 403, endPoint y: 220, distance: 151.1
click at [403, 220] on body "Menu Boards Boards Boards All jobs Status Workforce Workforce My Workforce Recr…" at bounding box center [344, 337] width 688 height 675
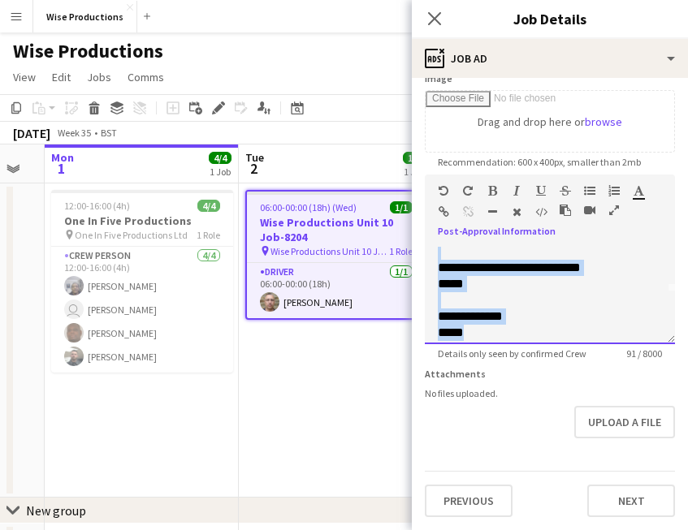
scroll to position [62, 0]
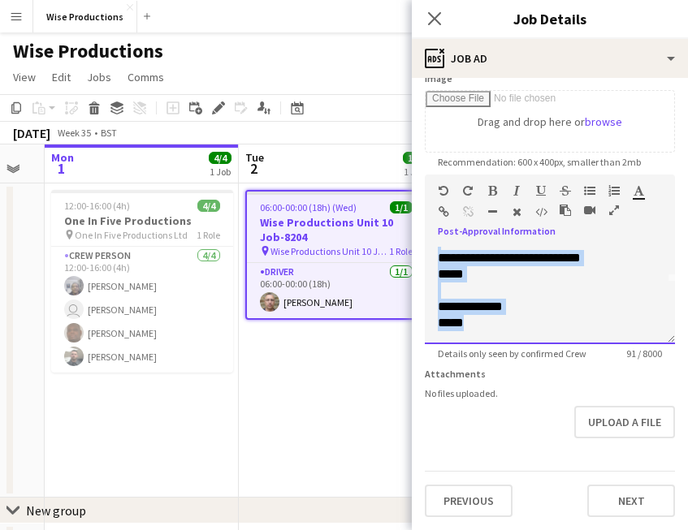
drag, startPoint x: 441, startPoint y: 272, endPoint x: 564, endPoint y: 412, distance: 185.9
click at [564, 412] on form "**********" at bounding box center [550, 167] width 276 height 699
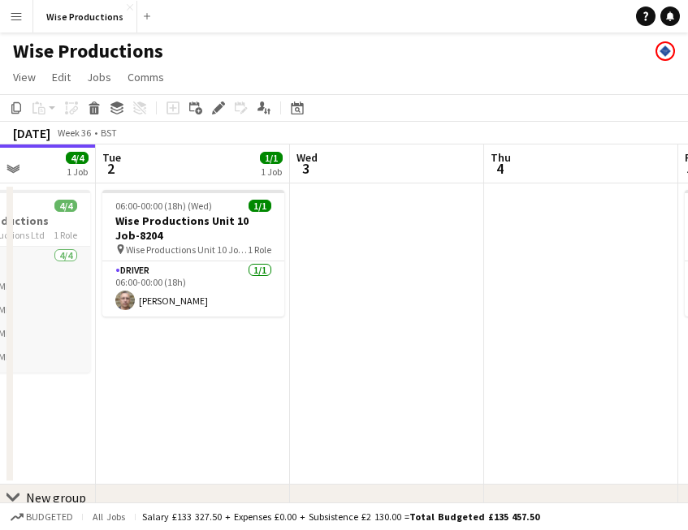
scroll to position [0, 491]
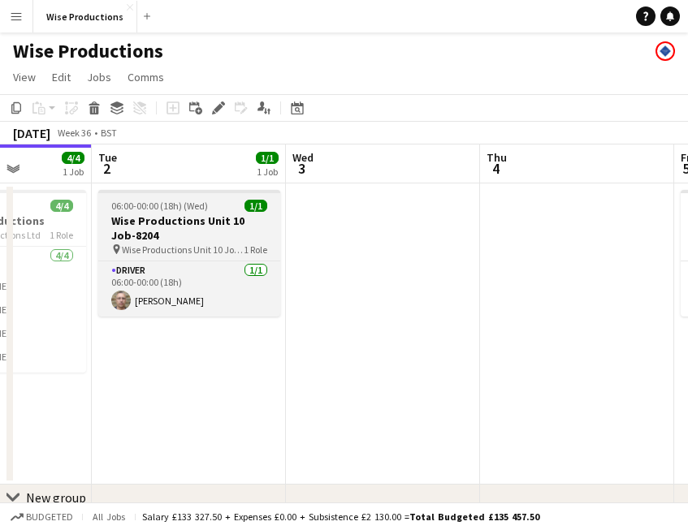
click at [162, 225] on h3 "Wise Productions Unit 10 Job-8204" at bounding box center [189, 228] width 182 height 29
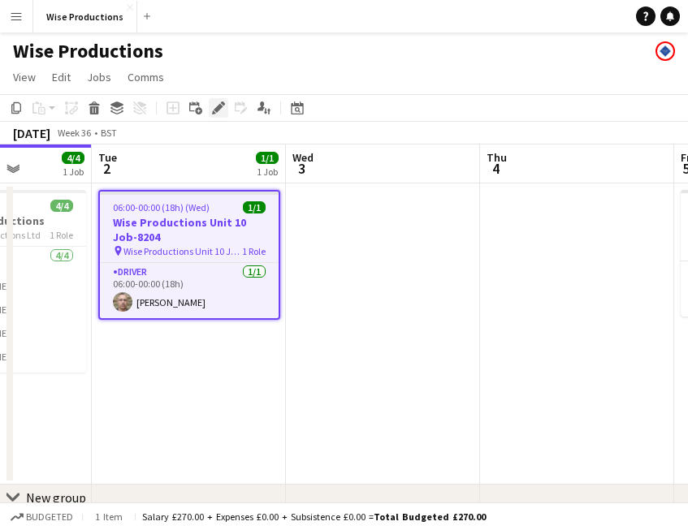
click at [219, 110] on icon at bounding box center [218, 108] width 9 height 9
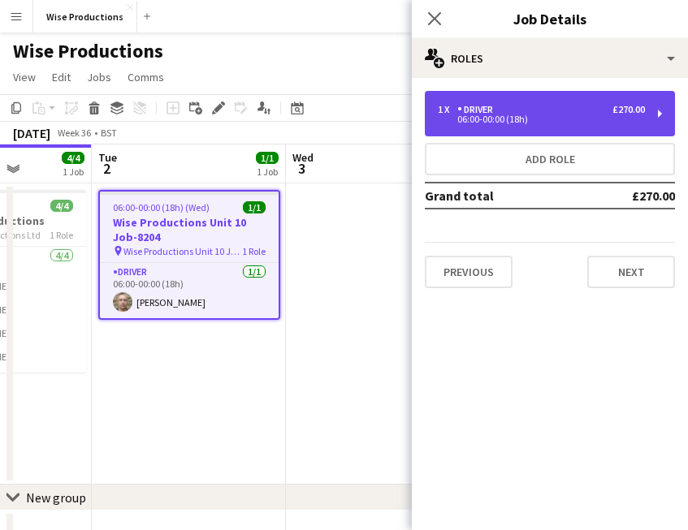
click at [500, 103] on div "1 x Driver £270.00 06:00-00:00 (18h)" at bounding box center [550, 113] width 250 height 45
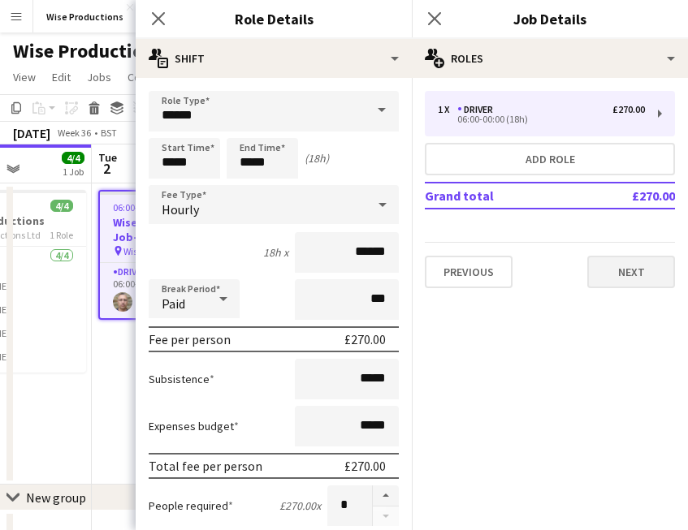
click at [620, 277] on button "Next" at bounding box center [631, 272] width 88 height 32
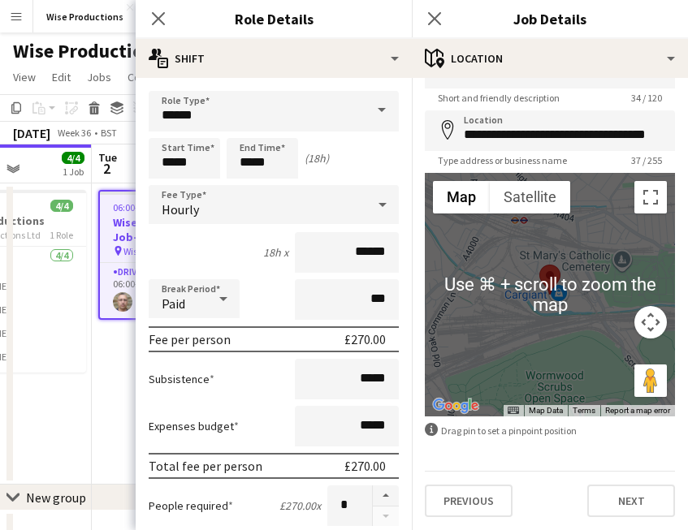
scroll to position [43, 0]
click at [635, 516] on button "Next" at bounding box center [631, 501] width 88 height 32
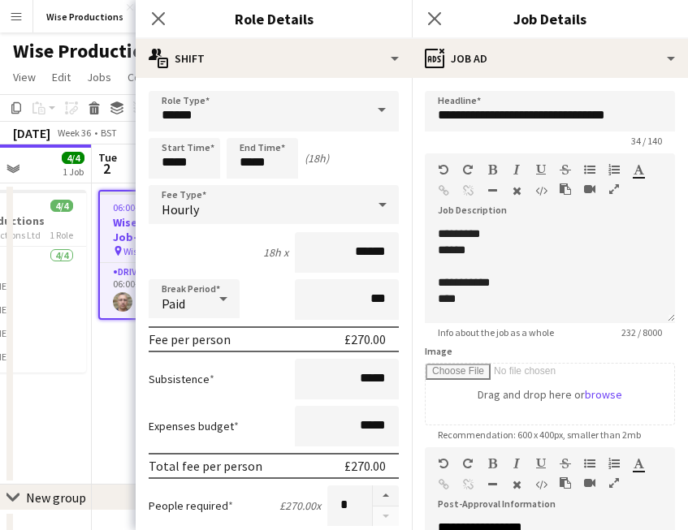
scroll to position [0, 0]
click at [508, 254] on p "******" at bounding box center [550, 250] width 224 height 16
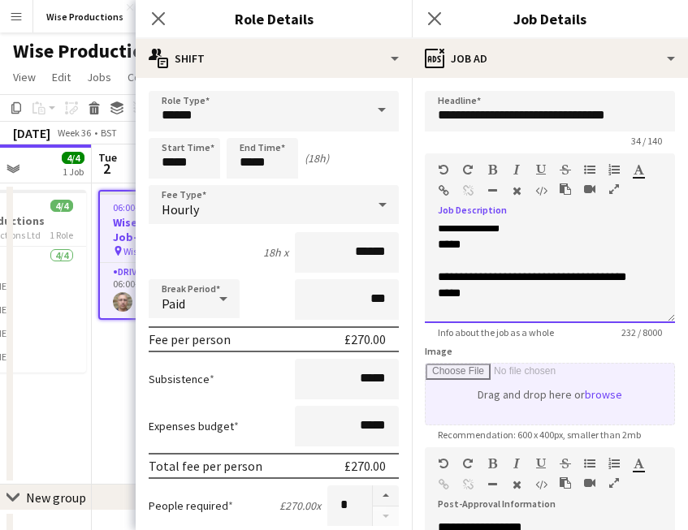
scroll to position [257, 0]
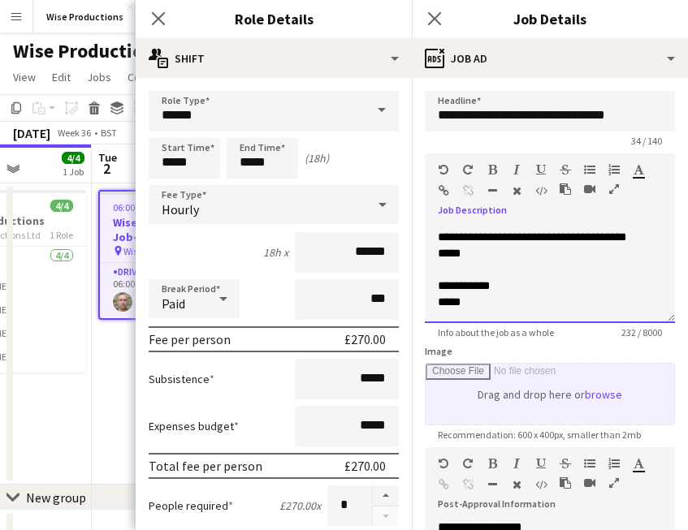
drag, startPoint x: 435, startPoint y: 236, endPoint x: 518, endPoint y: 400, distance: 183.0
click at [518, 400] on form "**********" at bounding box center [550, 440] width 276 height 699
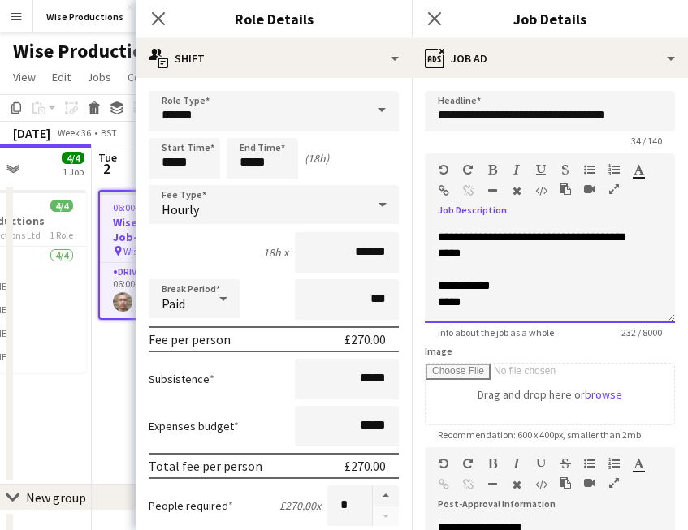
paste div
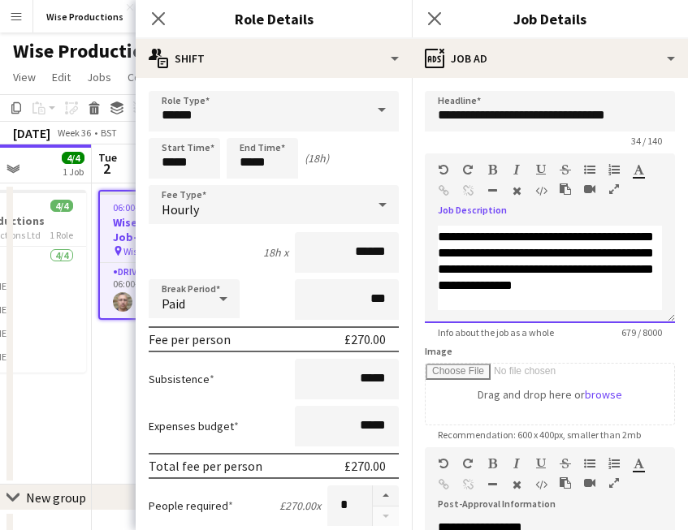
scroll to position [630, 0]
click at [434, 19] on icon at bounding box center [433, 18] width 15 height 15
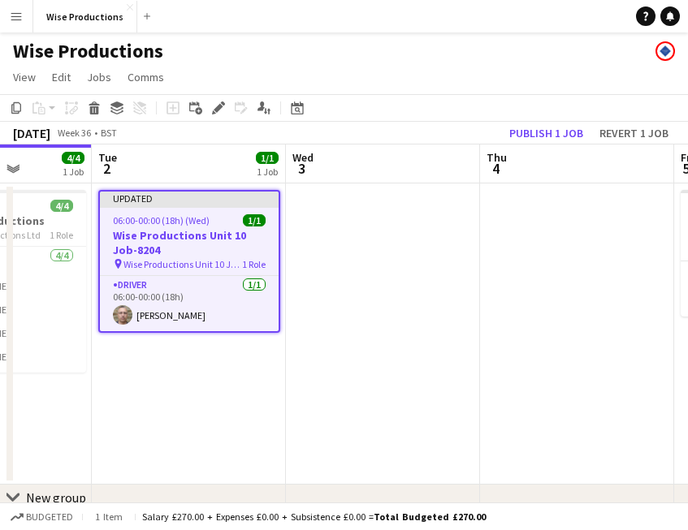
scroll to position [0, 0]
click at [540, 132] on button "Publish 1 job" at bounding box center [546, 133] width 87 height 21
click at [541, 133] on div "Publish 1 job Revert 1 job" at bounding box center [574, 133] width 228 height 21
